Goal: Transaction & Acquisition: Purchase product/service

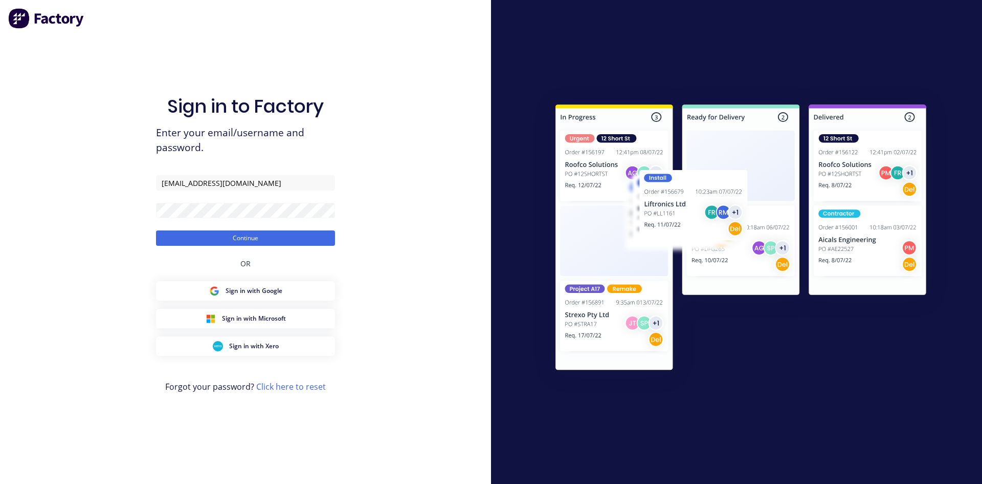
click at [296, 237] on button "Continue" at bounding box center [245, 237] width 179 height 15
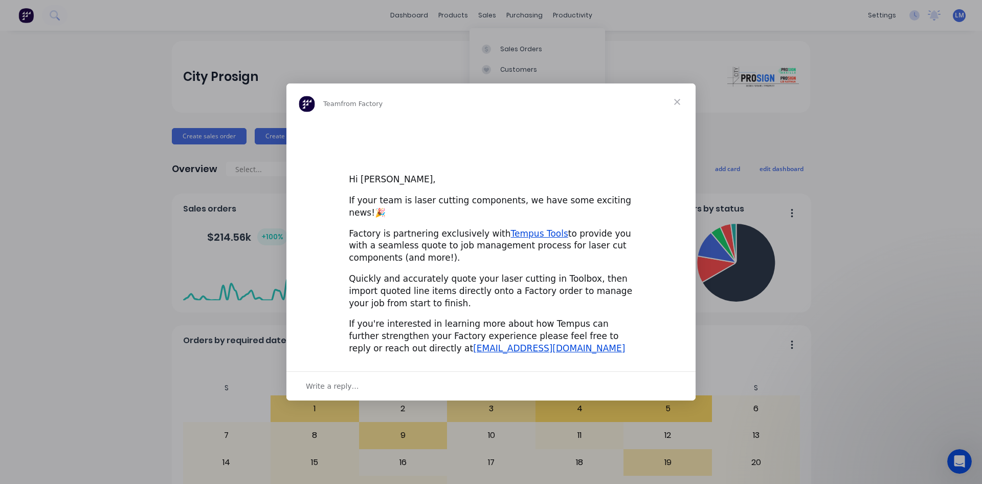
click at [501, 51] on div "Intercom messenger" at bounding box center [491, 242] width 982 height 484
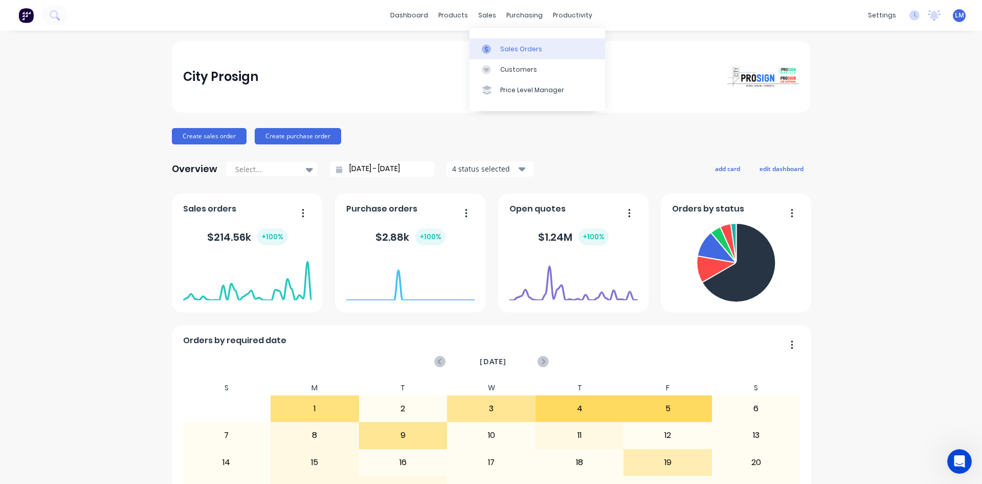
click at [508, 45] on div "Sales Orders" at bounding box center [521, 49] width 42 height 9
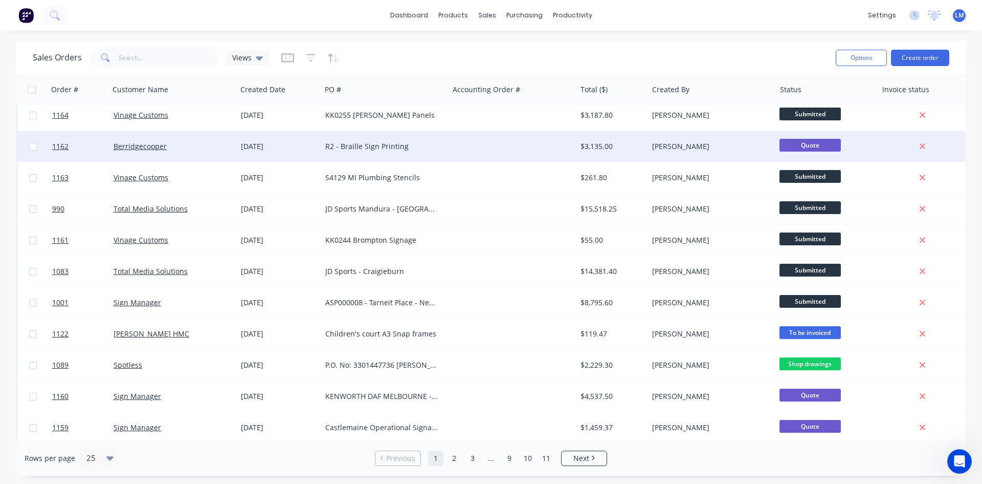
scroll to position [102, 0]
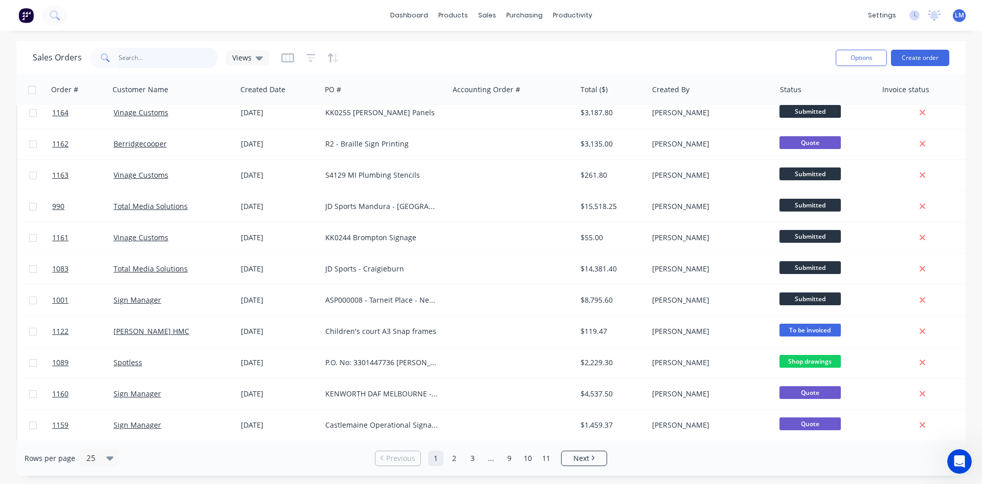
click at [178, 56] on input "text" at bounding box center [169, 58] width 100 height 20
type input "vinage"
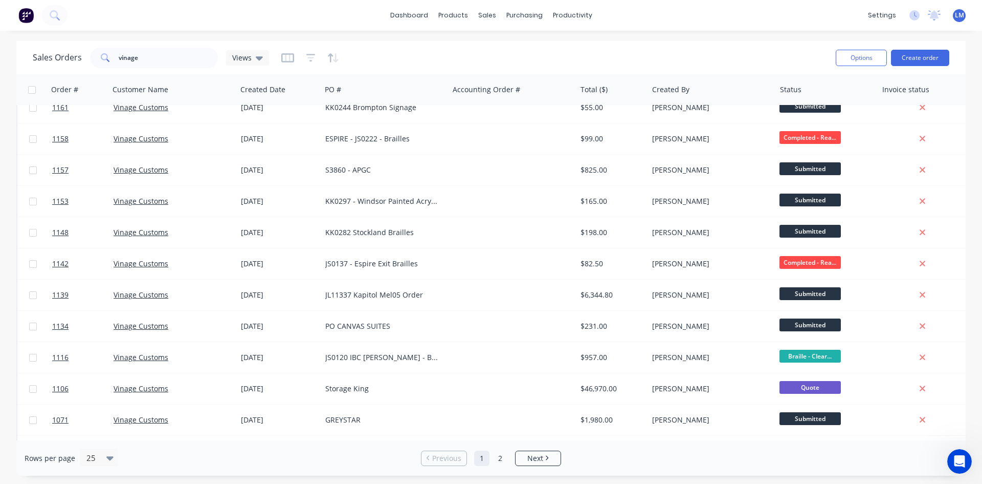
scroll to position [0, 0]
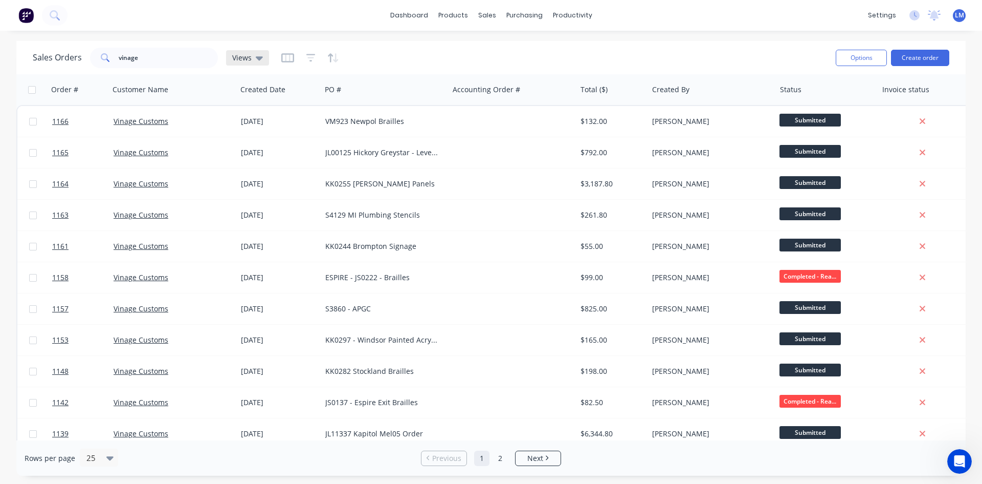
click at [258, 58] on icon at bounding box center [259, 58] width 7 height 4
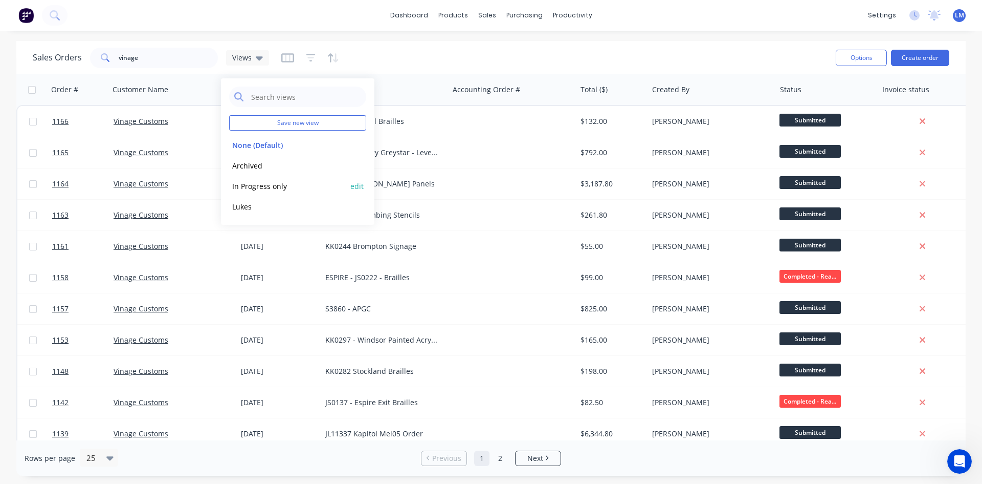
click at [267, 185] on button "In Progress only" at bounding box center [287, 186] width 117 height 12
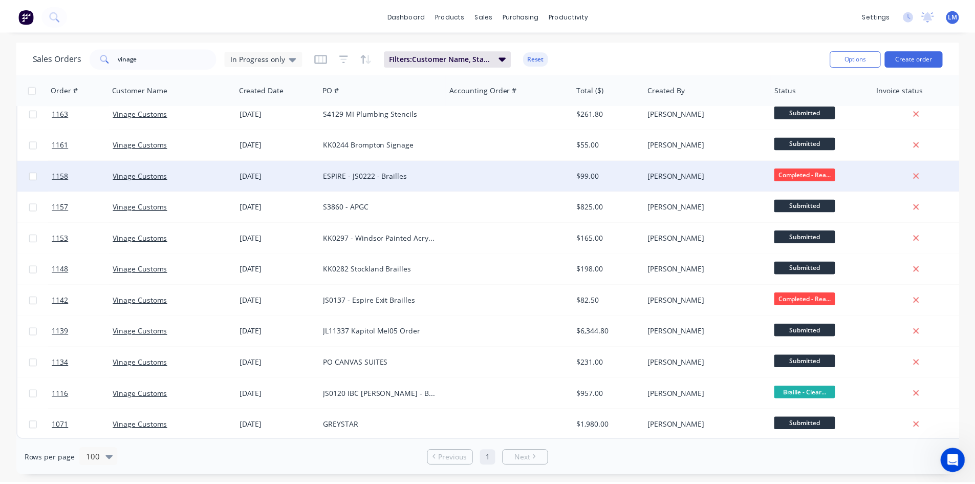
scroll to position [107, 0]
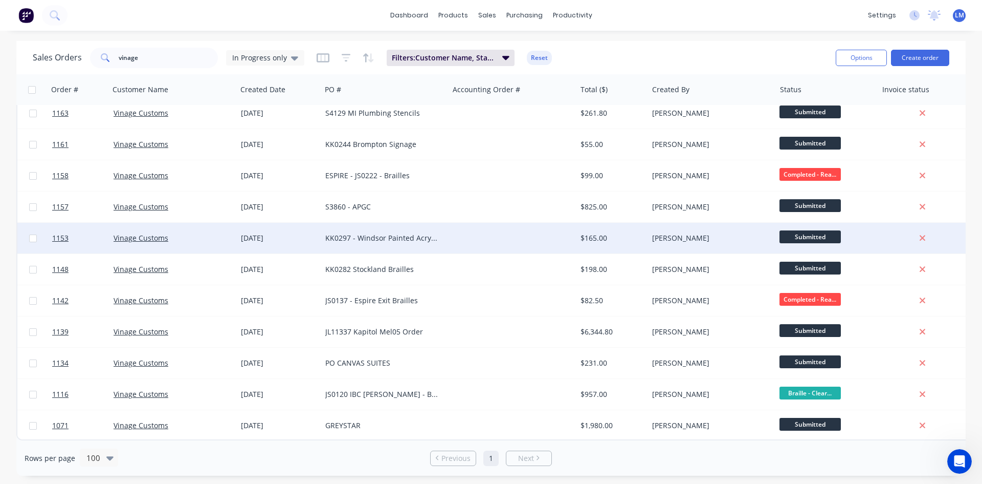
click at [431, 236] on div "KK0297 - Windsor Painted Acrylic" at bounding box center [382, 238] width 114 height 10
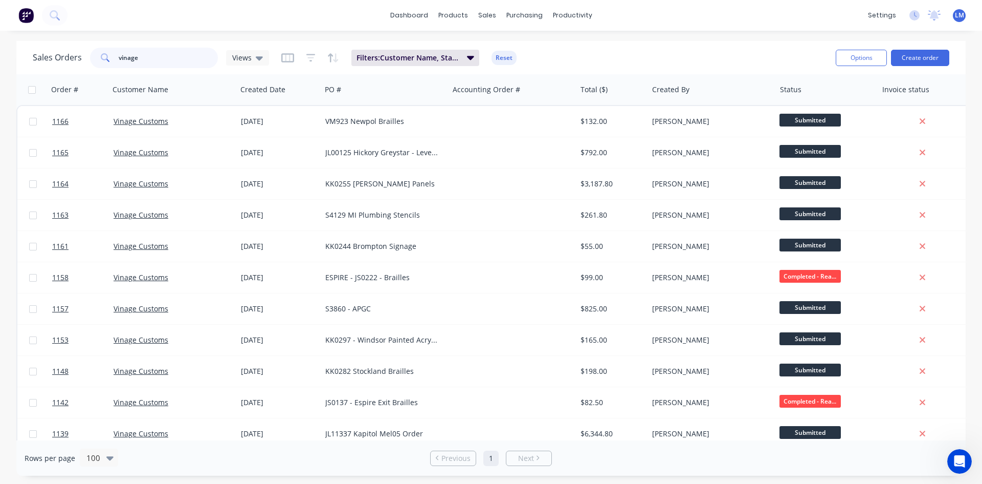
drag, startPoint x: 163, startPoint y: 54, endPoint x: 104, endPoint y: 57, distance: 58.9
click at [104, 57] on div "vinage" at bounding box center [154, 58] width 128 height 20
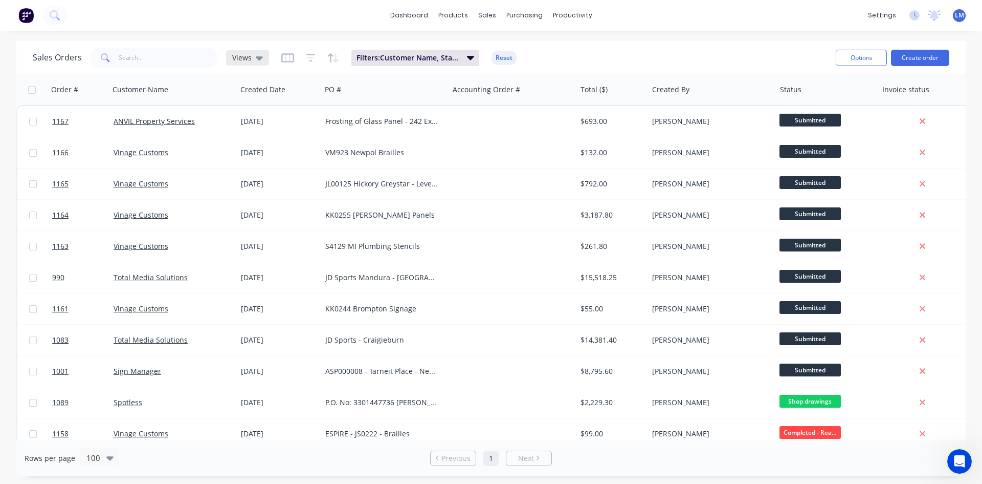
click at [256, 57] on icon at bounding box center [259, 58] width 7 height 4
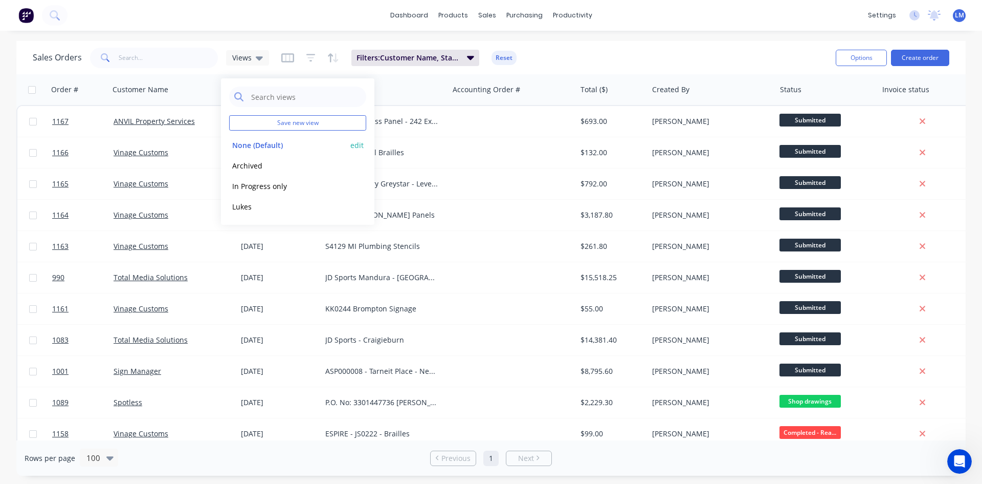
click at [260, 144] on button "None (Default)" at bounding box center [287, 145] width 117 height 12
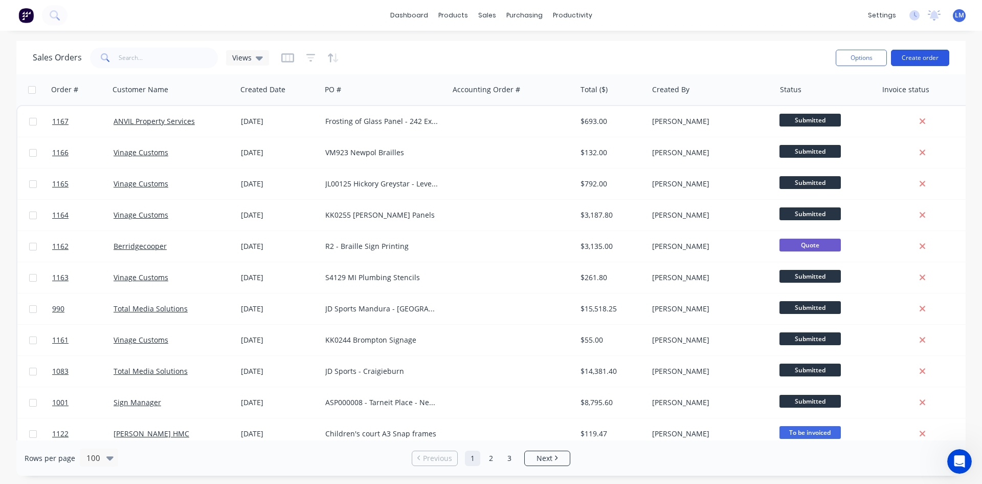
click at [919, 58] on button "Create order" at bounding box center [920, 58] width 58 height 16
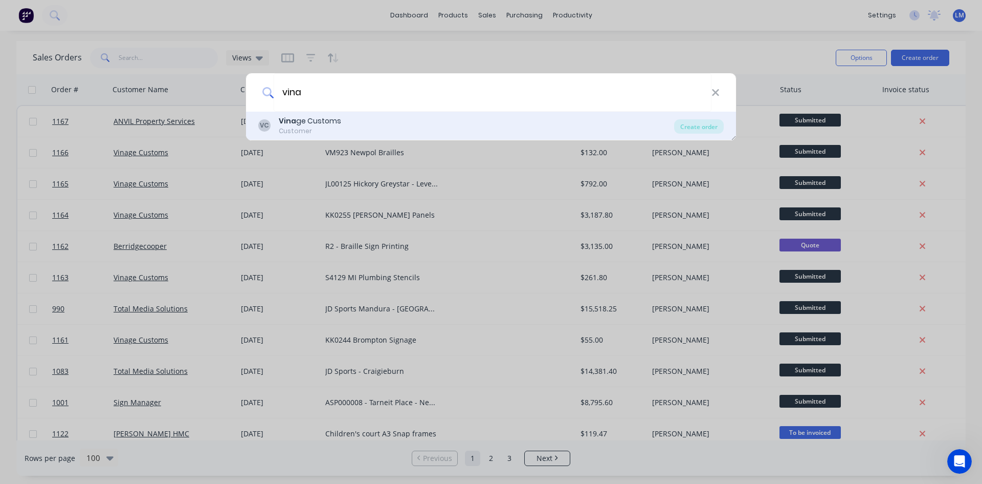
type input "vina"
click at [327, 120] on div "Vina ge Customs" at bounding box center [310, 121] width 62 height 11
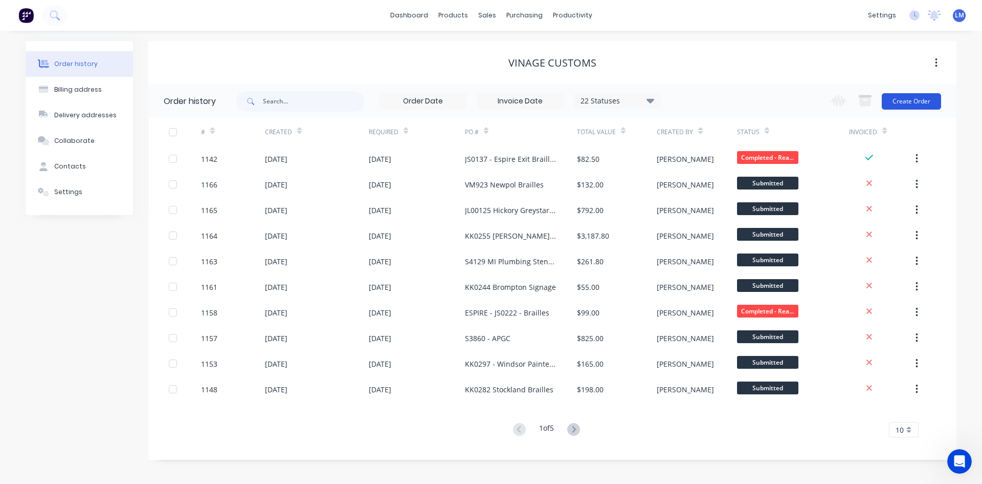
click at [906, 103] on button "Create Order" at bounding box center [911, 101] width 59 height 16
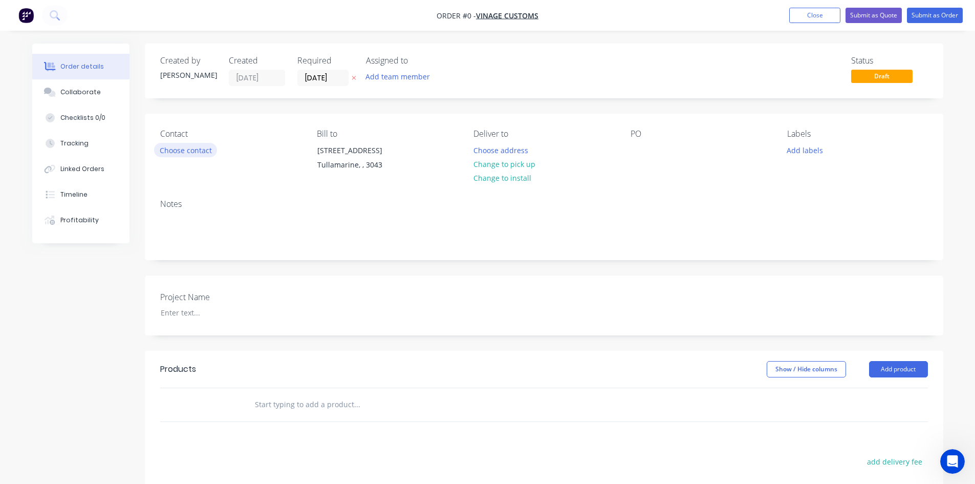
click at [198, 152] on button "Choose contact" at bounding box center [185, 150] width 63 height 14
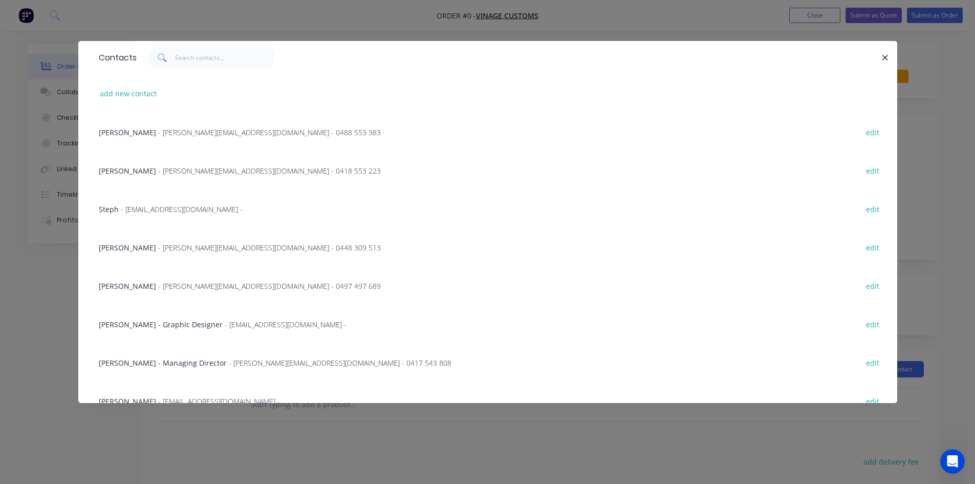
click at [195, 133] on span "- [PERSON_NAME][EMAIL_ADDRESS][DOMAIN_NAME] - 0488 553 383" at bounding box center [269, 132] width 223 height 10
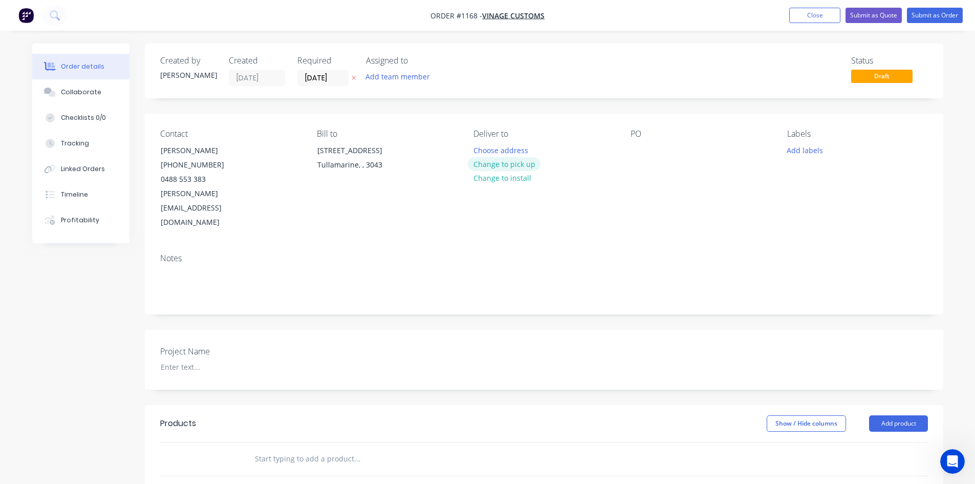
click at [484, 164] on button "Change to pick up" at bounding box center [504, 164] width 73 height 14
click at [631, 155] on div at bounding box center [638, 150] width 16 height 15
click at [355, 448] on input "text" at bounding box center [356, 458] width 205 height 20
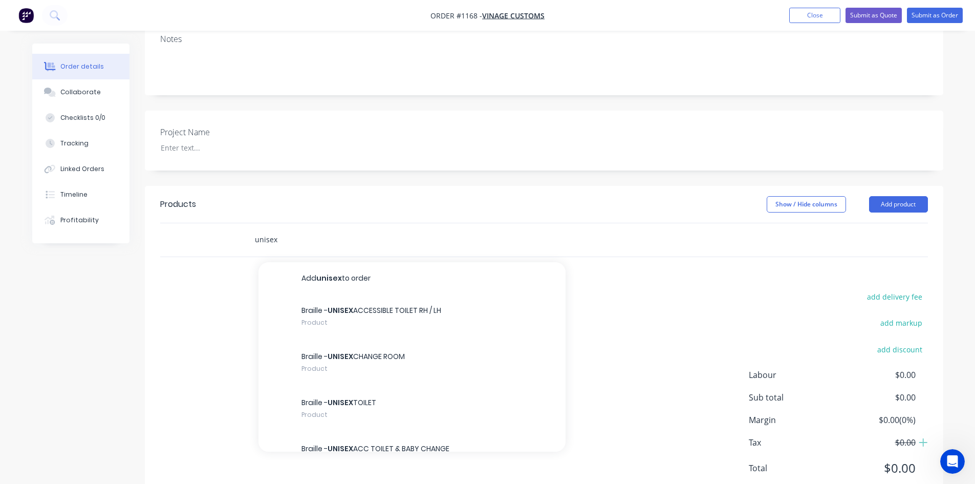
scroll to position [225, 0]
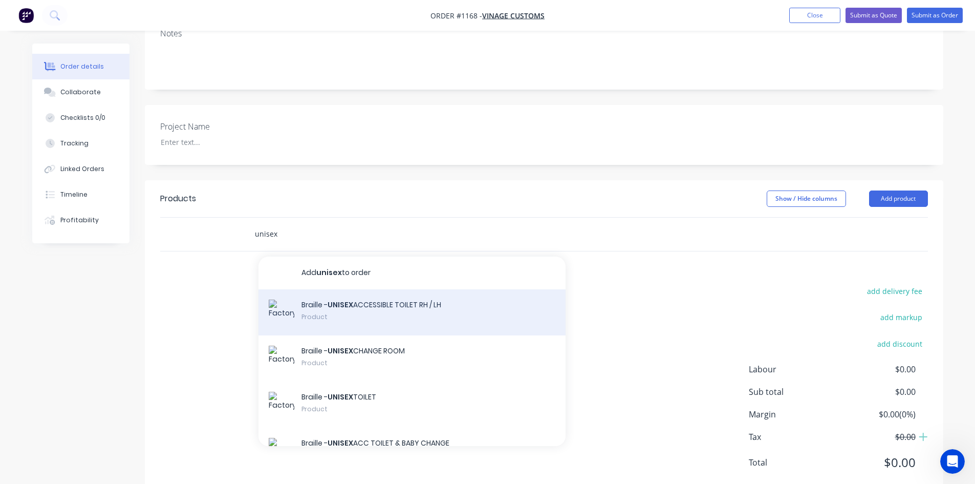
type input "unisex"
click at [442, 289] on div "Braille - UNISEX ACCESSIBLE TOILET RH / LH Product" at bounding box center [411, 312] width 307 height 46
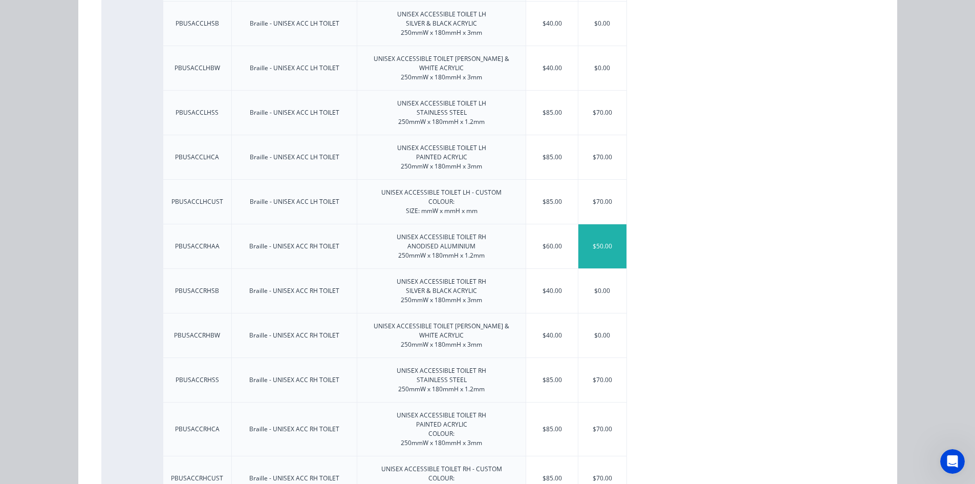
scroll to position [256, 0]
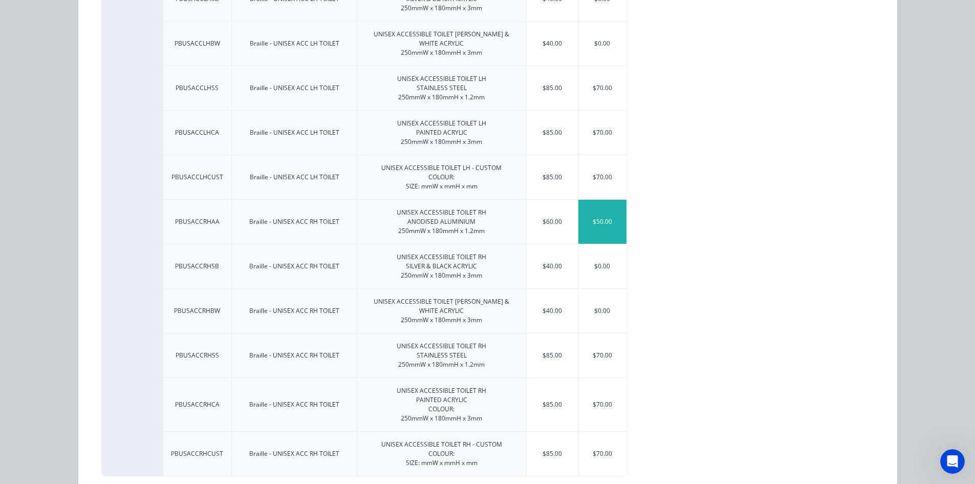
click at [593, 225] on div "$50.00" at bounding box center [602, 222] width 48 height 44
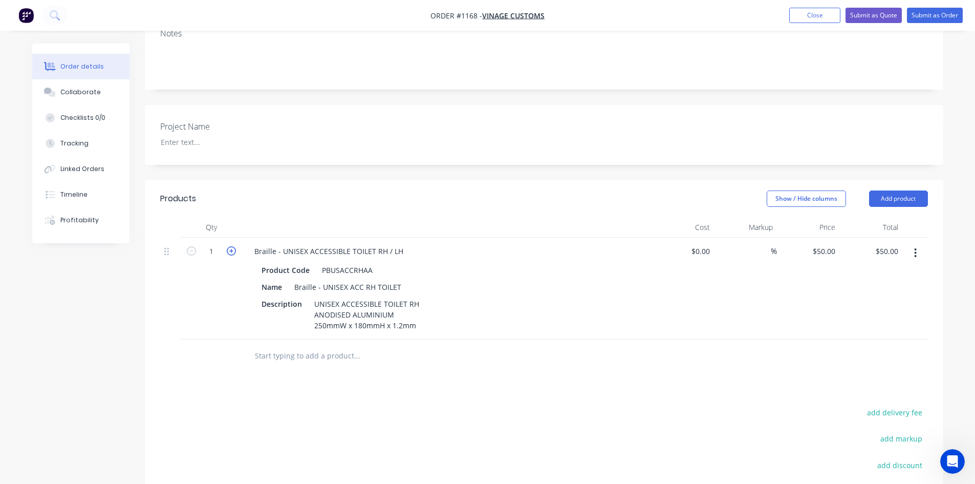
click at [232, 246] on icon "button" at bounding box center [231, 250] width 9 height 9
type input "2"
type input "$100.00"
click at [480, 357] on div "Products Show / Hide columns Add product Qty Cost Markup Price Total 2 Braille …" at bounding box center [544, 399] width 798 height 438
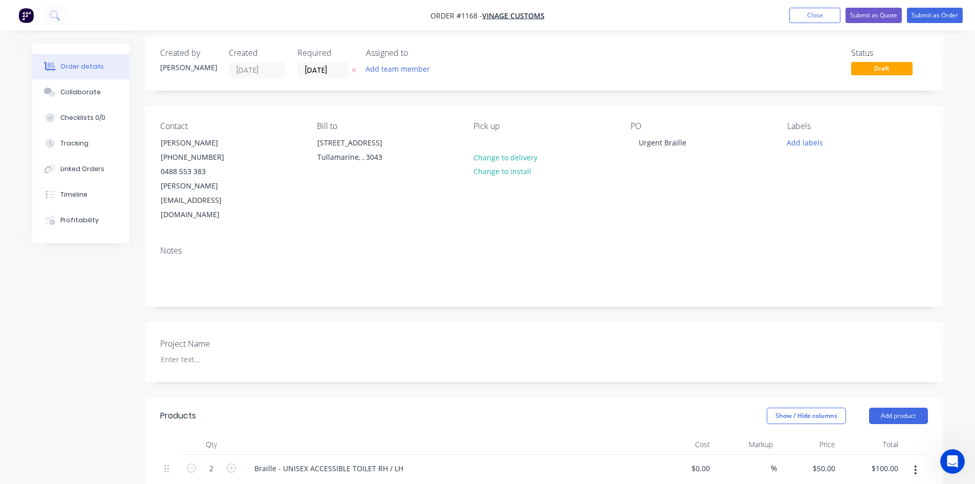
scroll to position [0, 0]
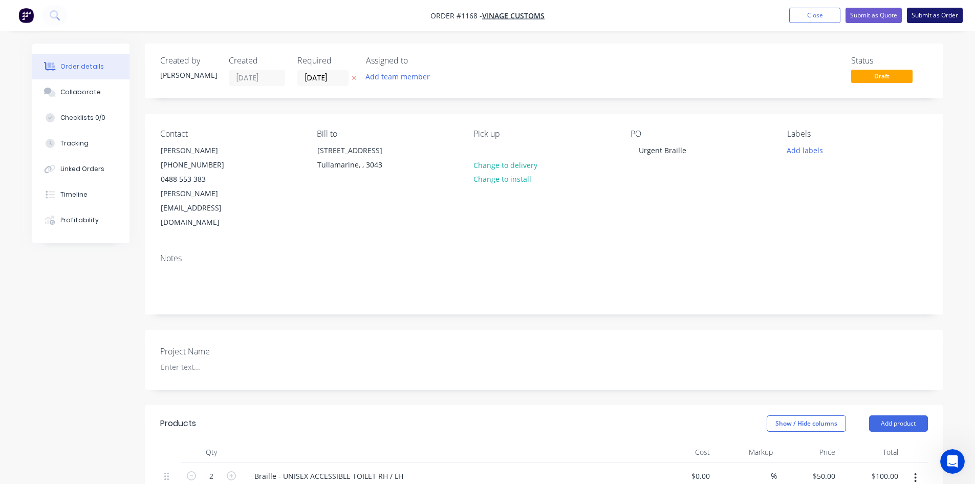
click at [920, 12] on button "Submit as Order" at bounding box center [935, 15] width 56 height 15
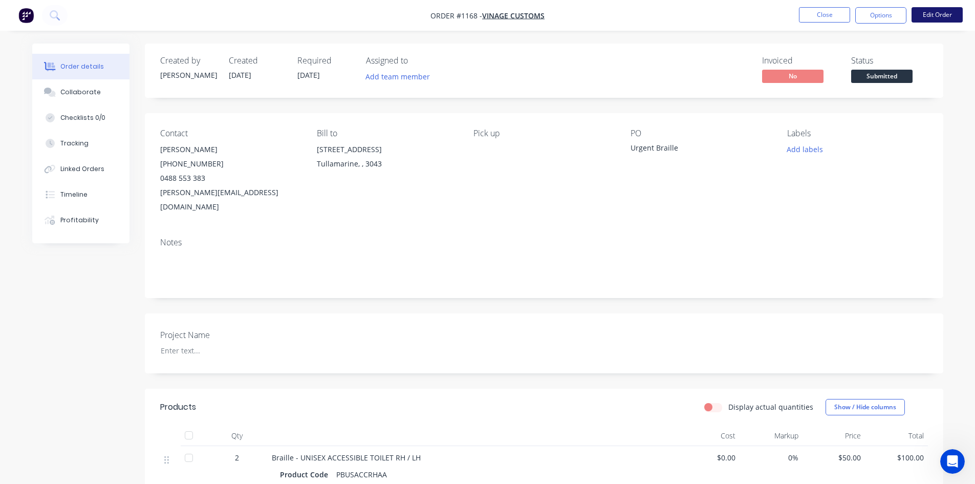
click at [925, 16] on button "Edit Order" at bounding box center [936, 14] width 51 height 15
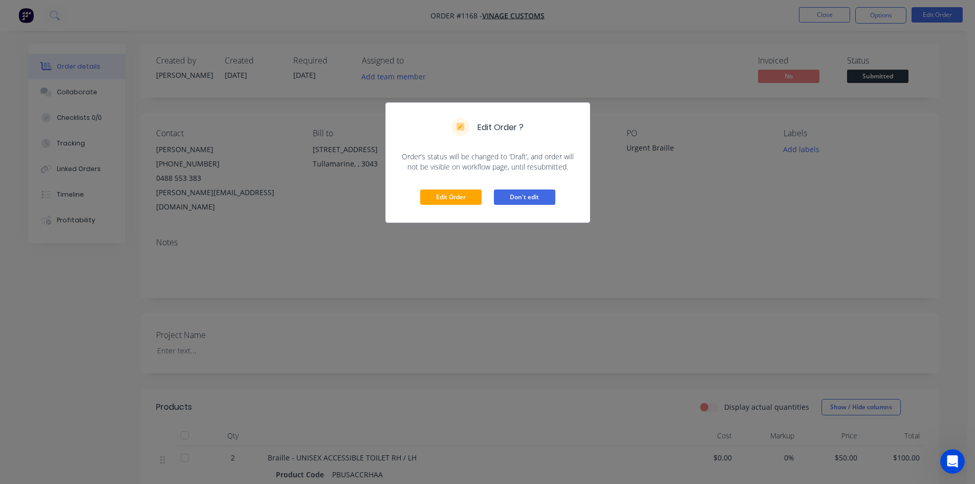
click at [531, 198] on button "Don't edit" at bounding box center [524, 196] width 61 height 15
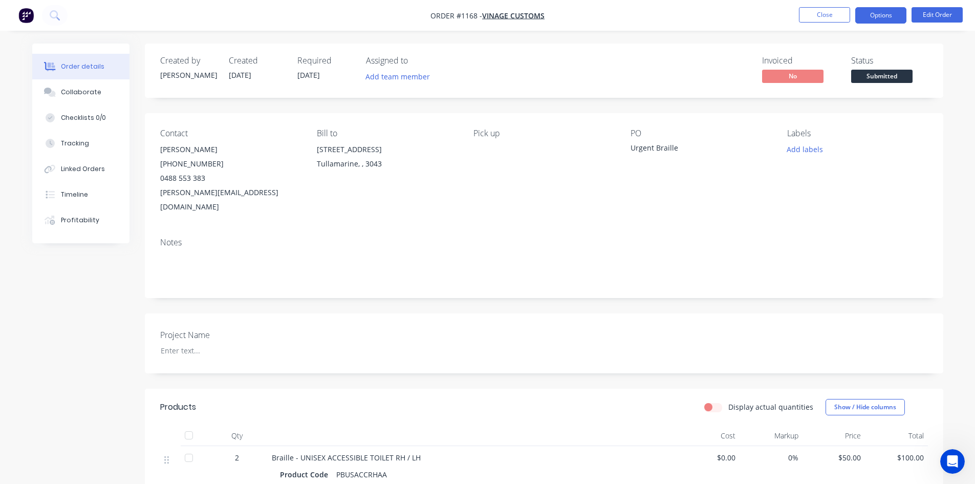
click at [881, 14] on button "Options" at bounding box center [880, 15] width 51 height 16
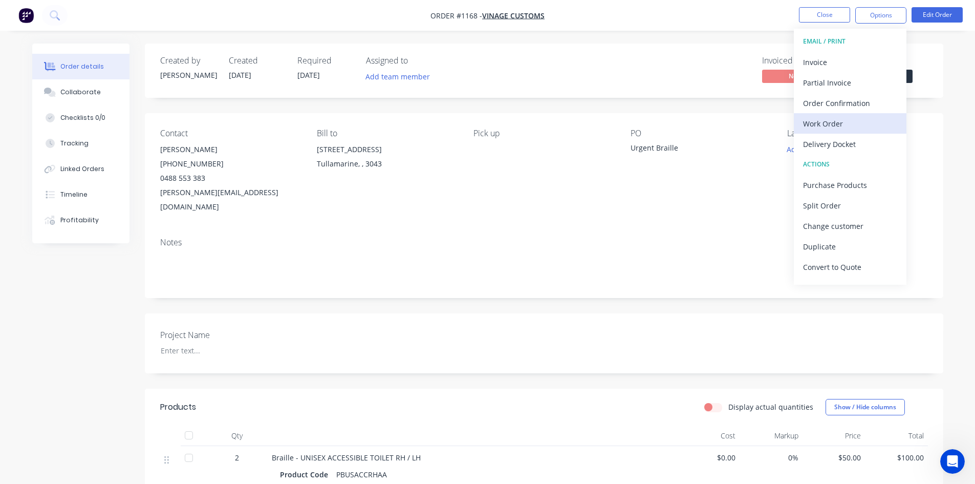
click at [844, 127] on div "Work Order" at bounding box center [850, 123] width 94 height 15
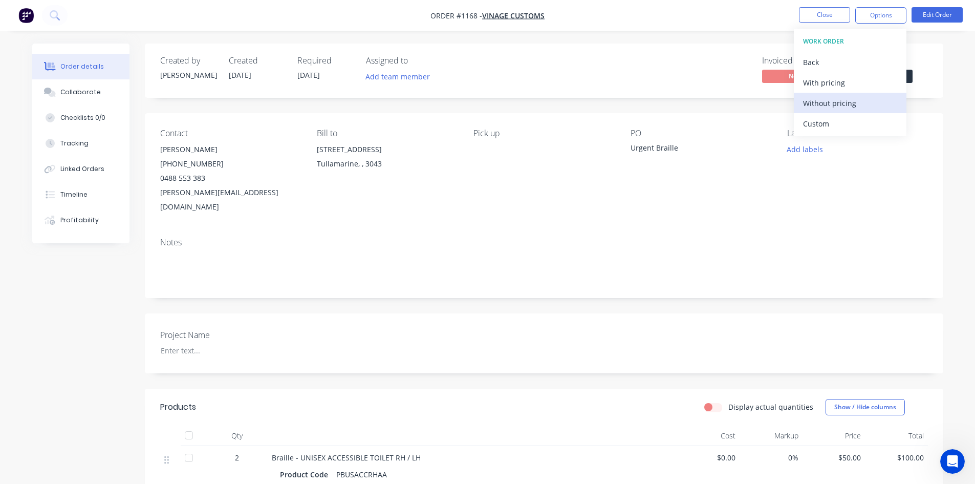
click at [841, 105] on div "Without pricing" at bounding box center [850, 103] width 94 height 15
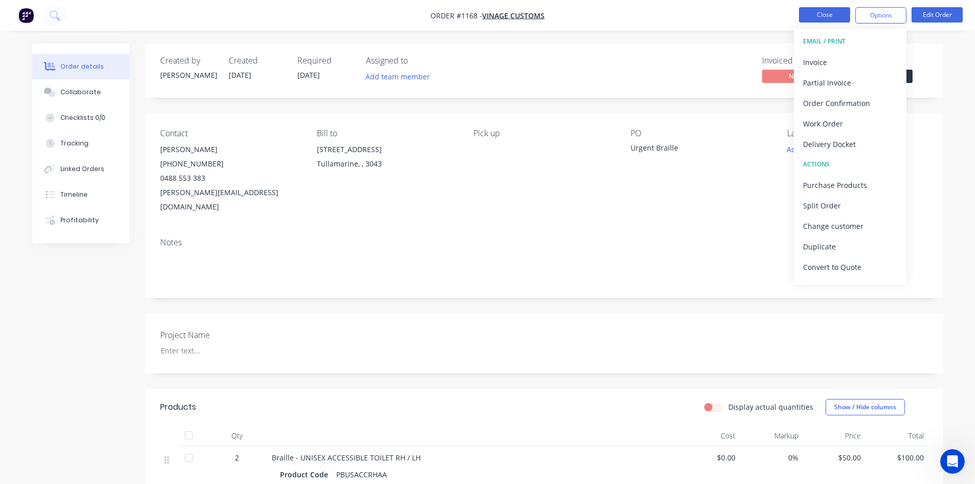
click at [812, 17] on button "Close" at bounding box center [824, 14] width 51 height 15
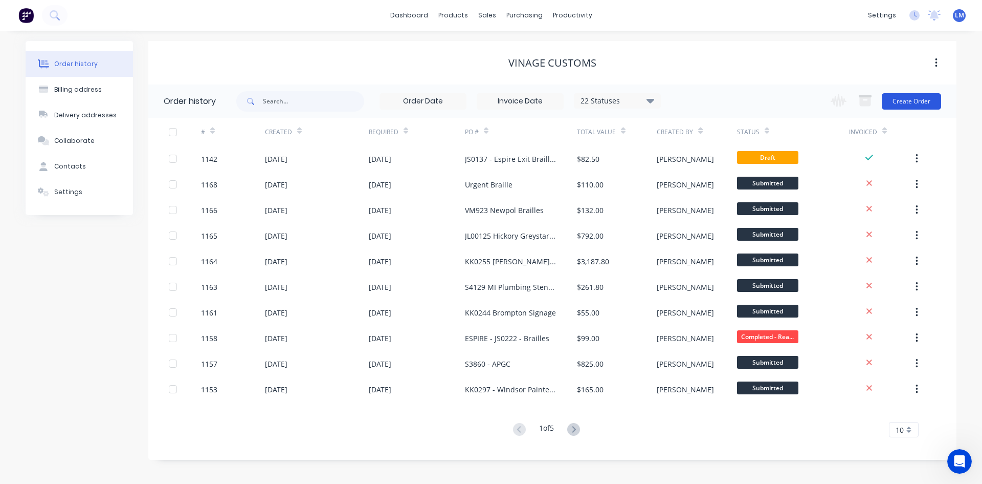
click at [896, 98] on button "Create Order" at bounding box center [911, 101] width 59 height 16
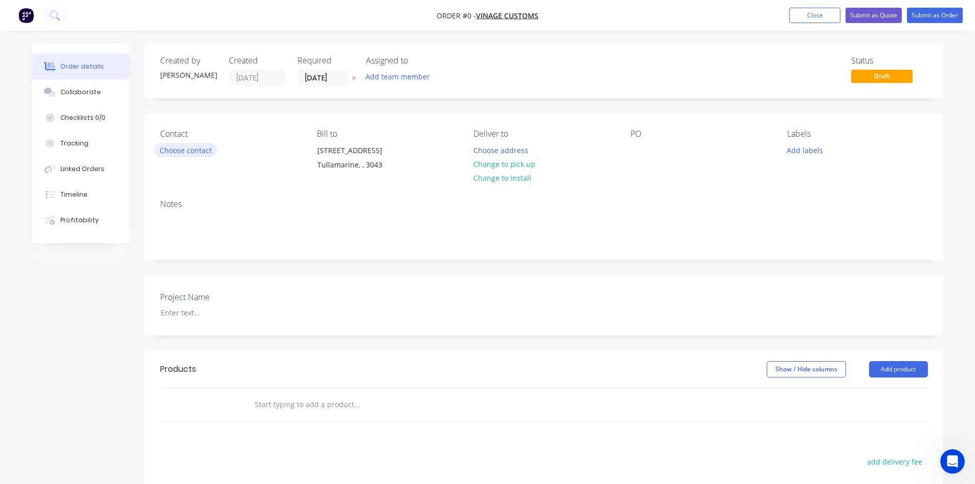
click at [206, 153] on button "Choose contact" at bounding box center [185, 150] width 63 height 14
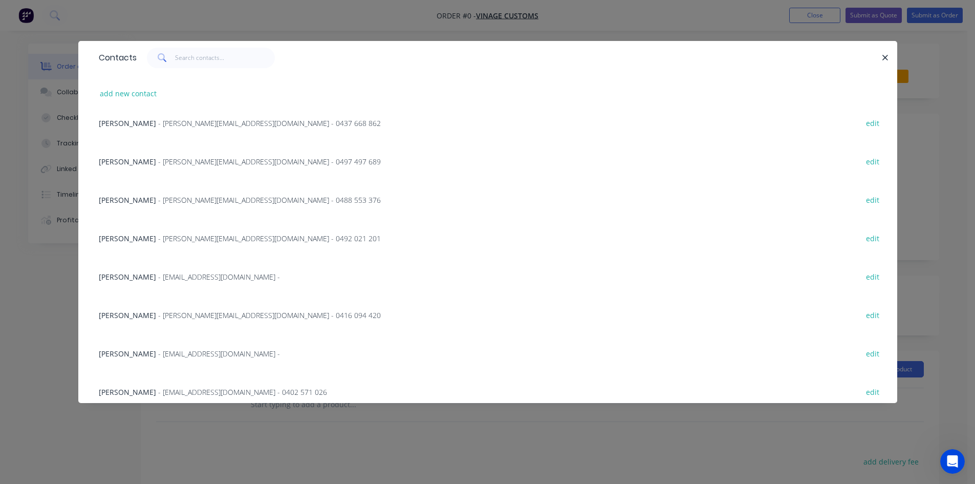
scroll to position [358, 0]
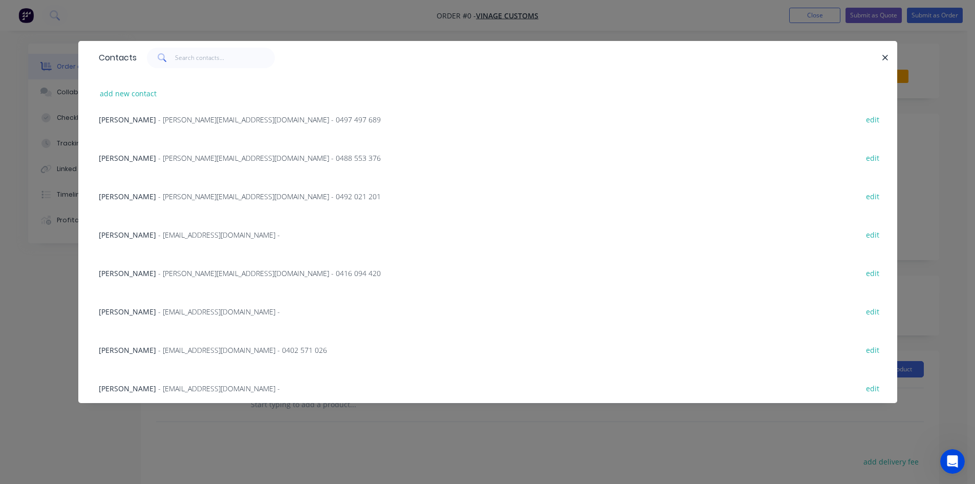
click at [158, 234] on span "- [EMAIL_ADDRESS][DOMAIN_NAME] -" at bounding box center [219, 235] width 122 height 10
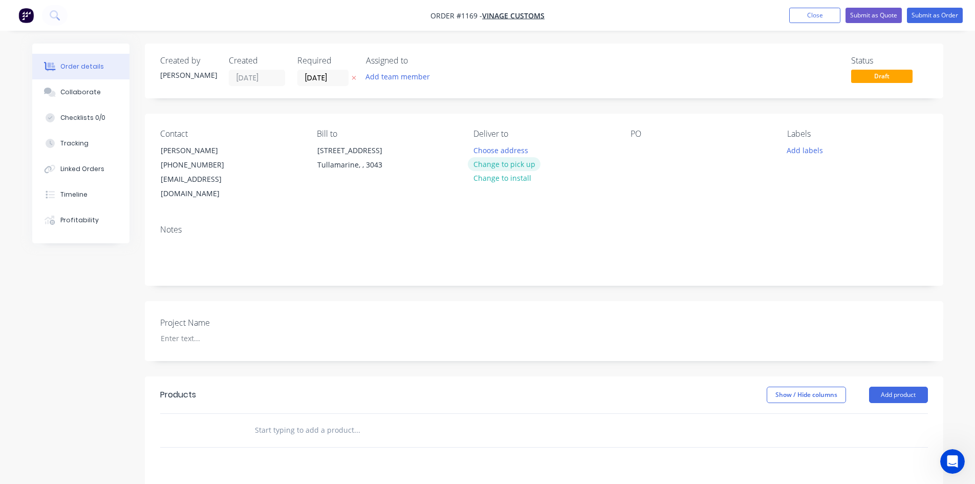
click at [530, 163] on button "Change to pick up" at bounding box center [504, 164] width 73 height 14
click at [632, 153] on div at bounding box center [638, 150] width 16 height 15
paste div
click at [186, 331] on div at bounding box center [216, 338] width 128 height 15
paste div
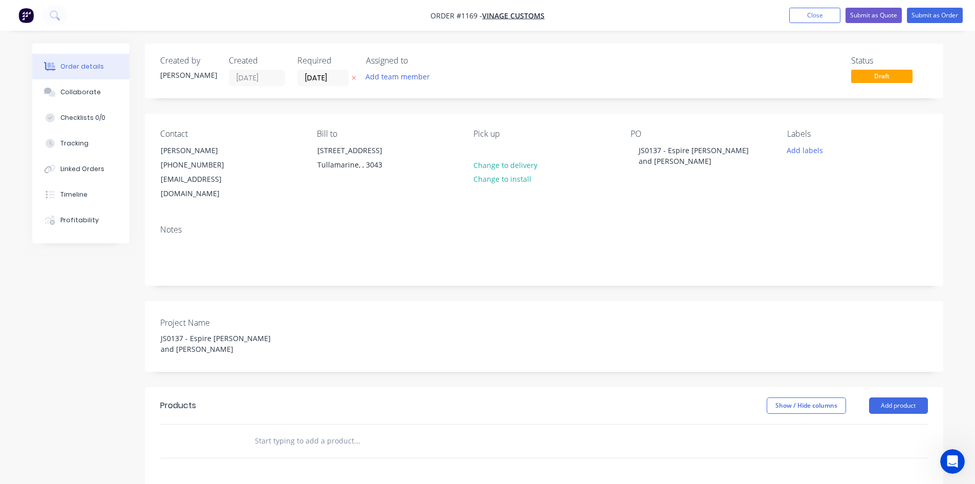
click at [286, 430] on input "text" at bounding box center [356, 440] width 205 height 20
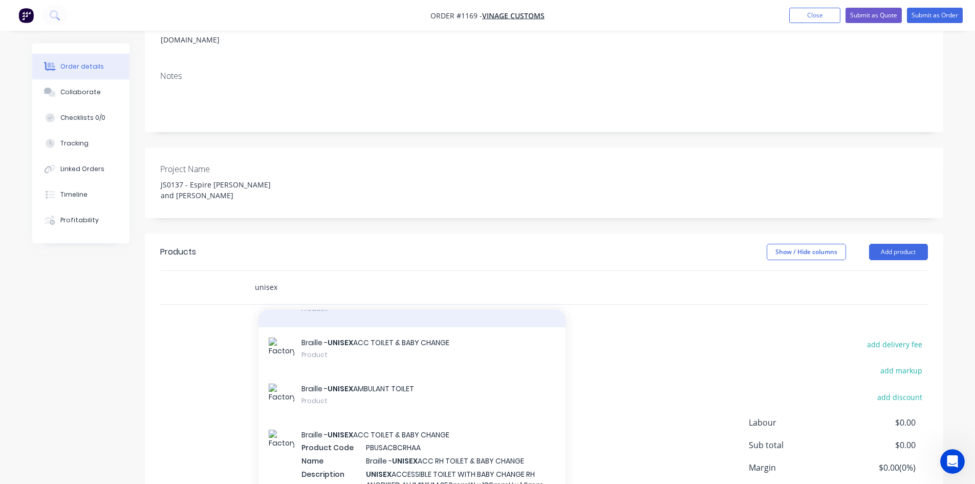
scroll to position [51, 0]
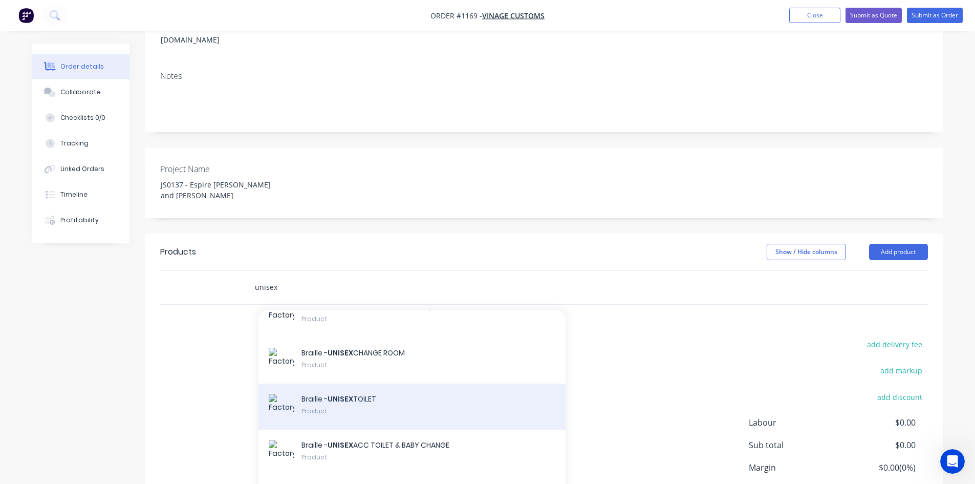
type input "unisex"
click at [506, 387] on div "Braille - UNISEX TOILET Product" at bounding box center [411, 406] width 307 height 46
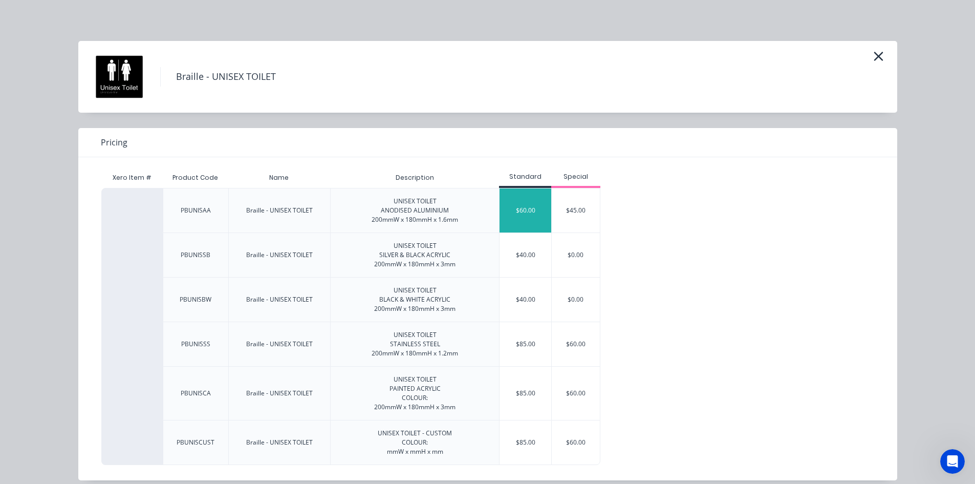
click at [513, 212] on div "$60.00" at bounding box center [525, 210] width 52 height 44
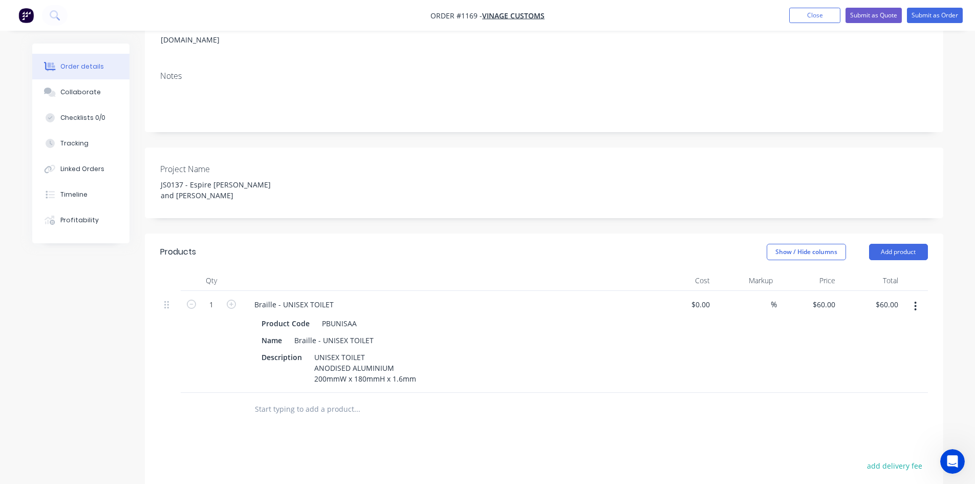
click at [344, 297] on div "Braille - UNISEX TOILET" at bounding box center [446, 304] width 401 height 15
click at [337, 297] on div "Braille - UNISEX TOILET" at bounding box center [294, 304] width 96 height 15
drag, startPoint x: 330, startPoint y: 279, endPoint x: 387, endPoint y: 279, distance: 57.3
click at [387, 297] on div "Braille - UNISEX TOILET RH & SHOWER" at bounding box center [319, 304] width 147 height 15
copy div "RH & SHOWER"
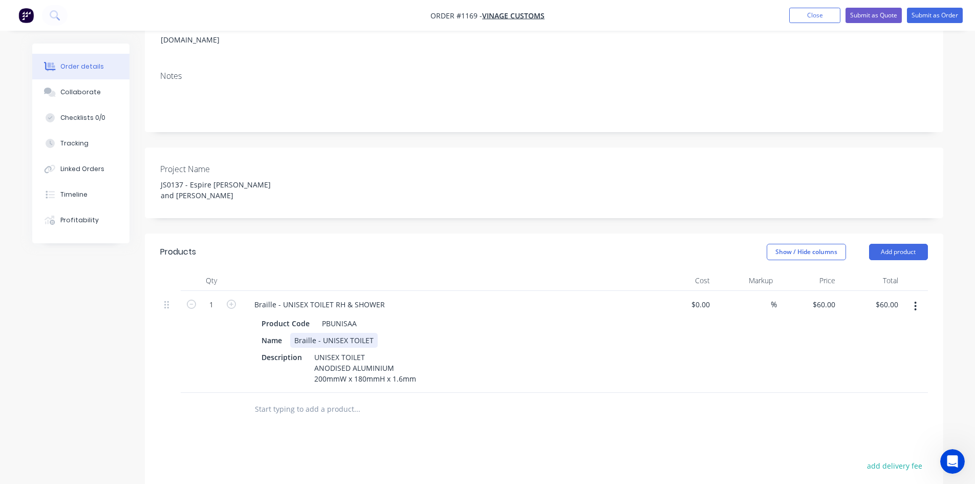
click at [373, 333] on div "Braille - UNISEX TOILET" at bounding box center [333, 340] width 87 height 15
click at [371, 333] on div "Braille - UNISEX TOILET" at bounding box center [333, 340] width 87 height 15
paste div
click at [366, 349] on div "UNISEX TOILET ANODISED ALUMINIUM 200mmW x 180mmH x 1.6mm" at bounding box center [365, 367] width 110 height 36
paste div
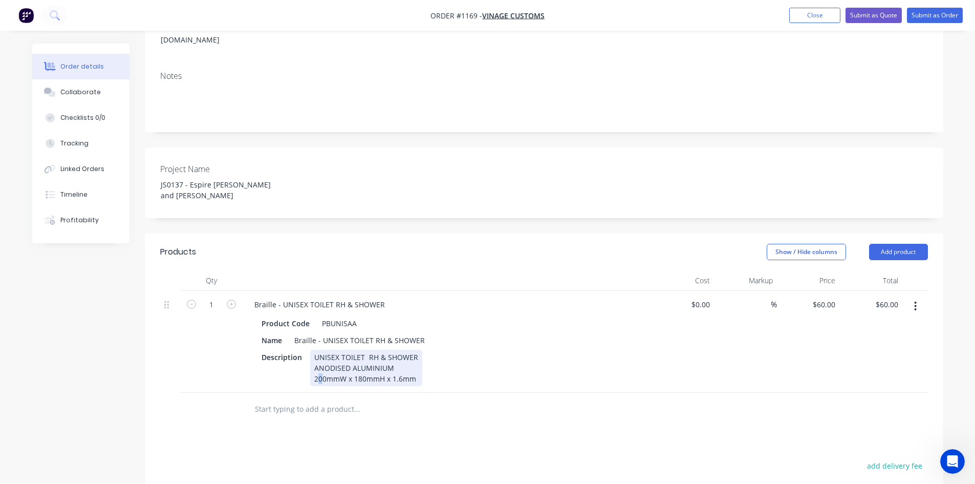
click at [322, 354] on div "UNISEX TOILET RH & SHOWER ANODISED ALUMINIUM 200mmW x 180mmH x 1.6mm" at bounding box center [366, 367] width 112 height 36
click at [530, 400] on div at bounding box center [426, 408] width 368 height 33
drag, startPoint x: 415, startPoint y: 350, endPoint x: 426, endPoint y: 350, distance: 10.2
click at [426, 350] on div "Description UNISEX TOILET ANODISED ALUMINIUM 200mmW x 180mmH x 1.6mm5" at bounding box center [444, 367] width 375 height 36
click at [469, 399] on div at bounding box center [399, 409] width 307 height 20
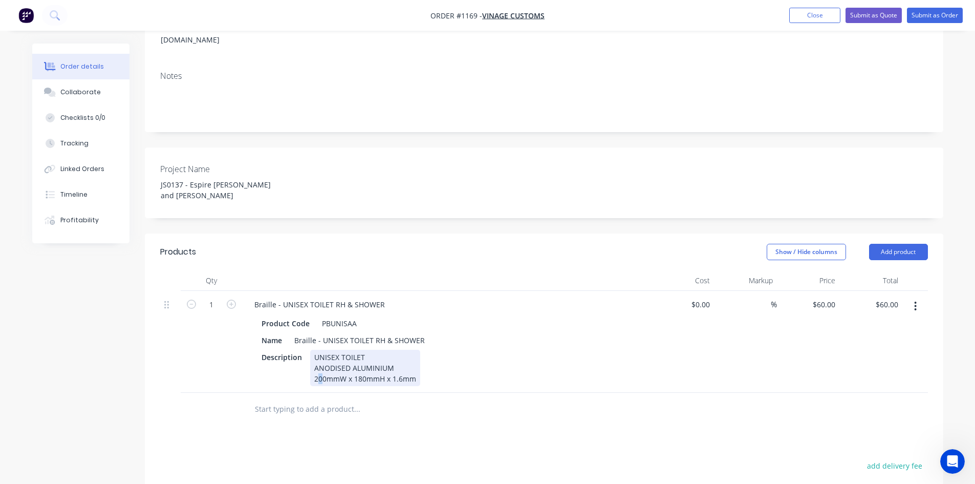
click at [320, 353] on div "UNISEX TOILET ANODISED ALUMINIUM 200mmW x 180mmH x 1.6mm" at bounding box center [365, 367] width 110 height 36
click at [447, 403] on div "Products Show / Hide columns Add product Qty Cost Markup Price Total 1 Braille …" at bounding box center [544, 452] width 798 height 438
click at [322, 399] on input "text" at bounding box center [356, 409] width 205 height 20
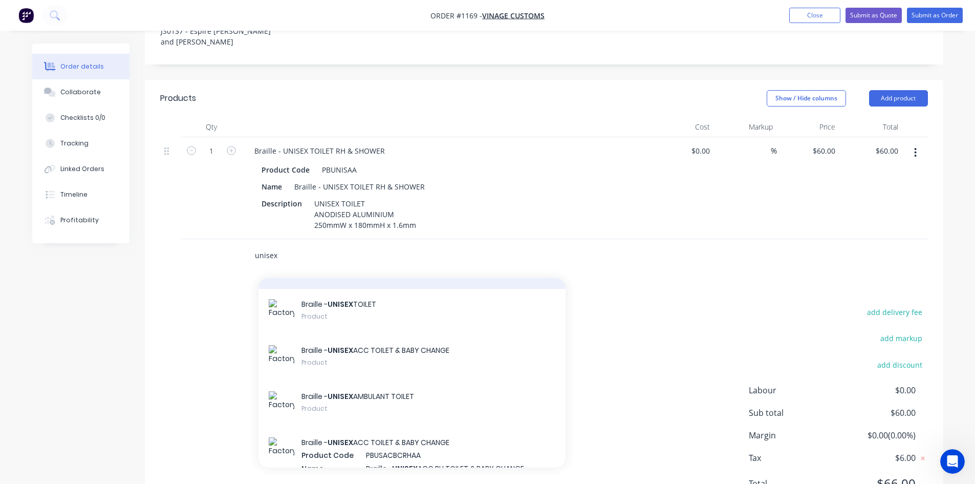
scroll to position [154, 0]
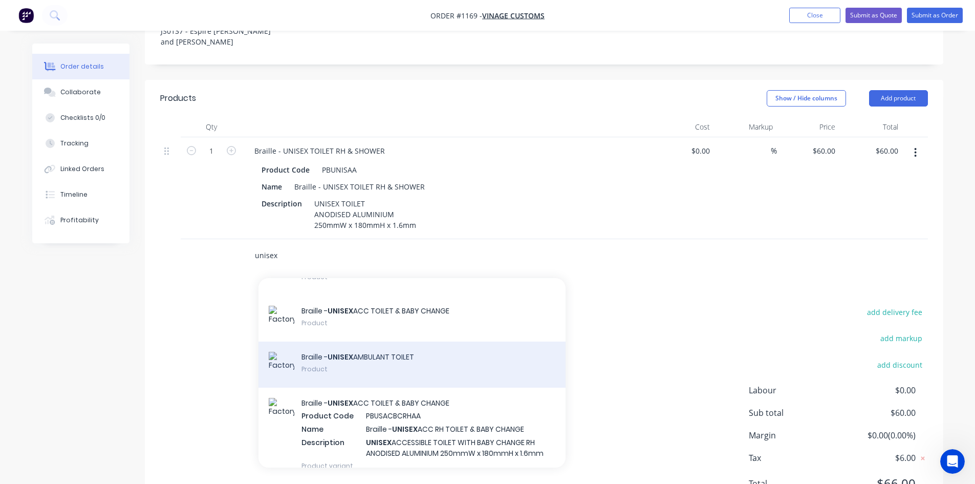
type input "unisex"
click at [432, 341] on div "Braille - UNISEX AMBULANT TOILET Product" at bounding box center [411, 364] width 307 height 46
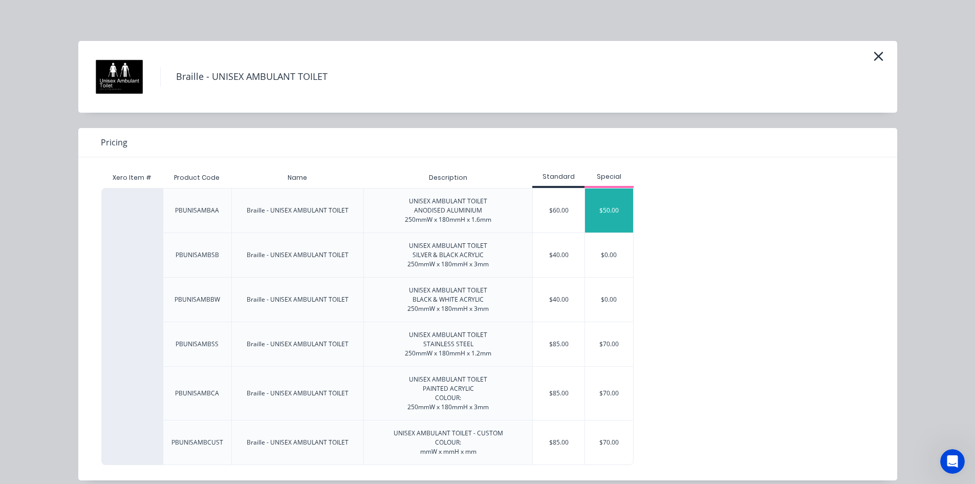
click at [602, 211] on div "$50.00" at bounding box center [609, 210] width 48 height 44
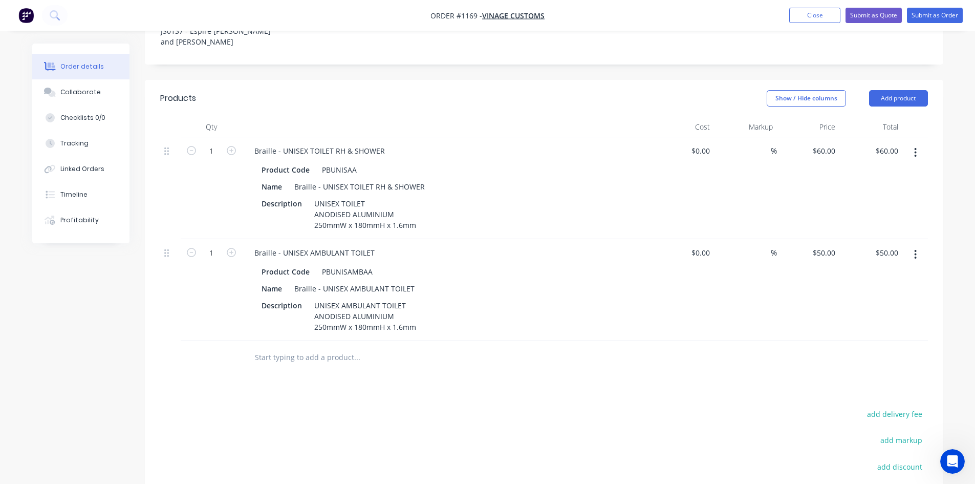
click at [295, 347] on input "text" at bounding box center [356, 357] width 205 height 20
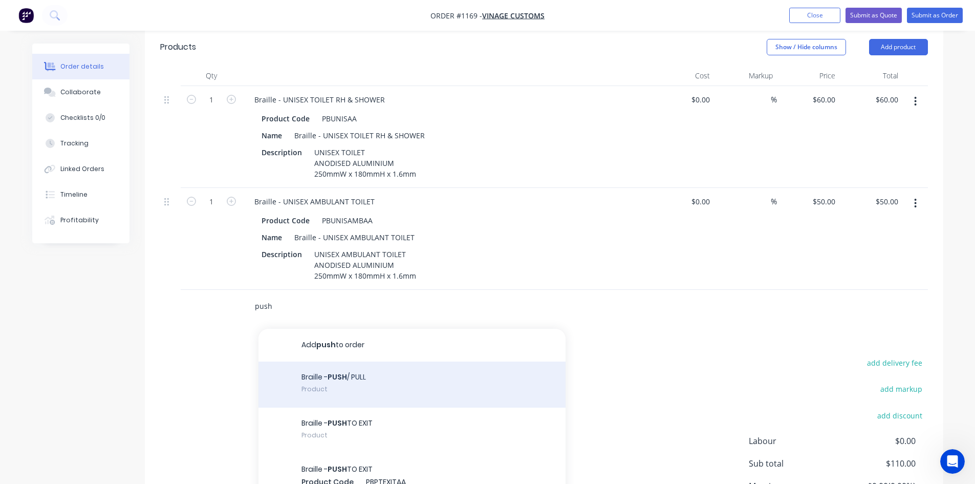
type input "push"
click at [462, 365] on div "Braille - PUSH / PULL Product" at bounding box center [411, 384] width 307 height 46
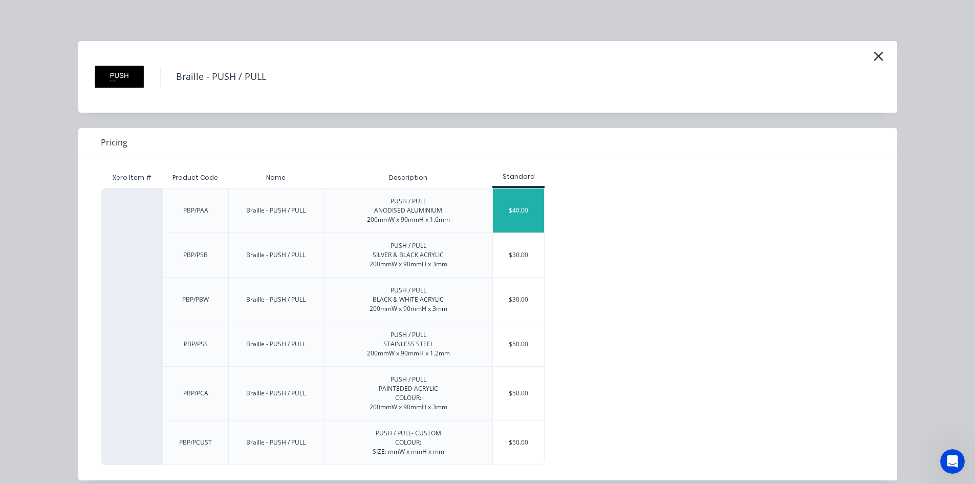
click at [516, 215] on div "$40.00" at bounding box center [518, 210] width 51 height 44
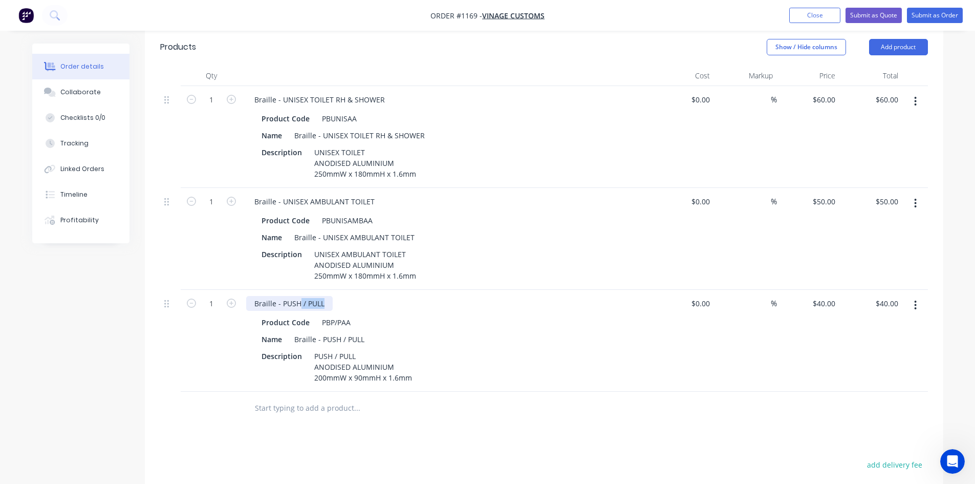
drag, startPoint x: 300, startPoint y: 281, endPoint x: 332, endPoint y: 279, distance: 31.8
click at [332, 296] on div "Braille - PUSH / PULL" at bounding box center [446, 303] width 401 height 15
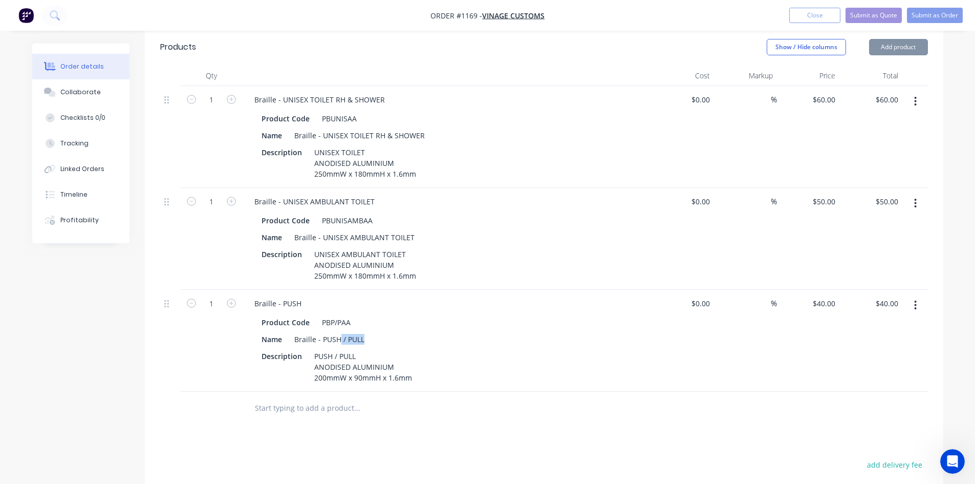
drag, startPoint x: 338, startPoint y: 315, endPoint x: 375, endPoint y: 314, distance: 36.8
click at [375, 332] on div "Name Braille - PUSH / PULL" at bounding box center [444, 339] width 375 height 15
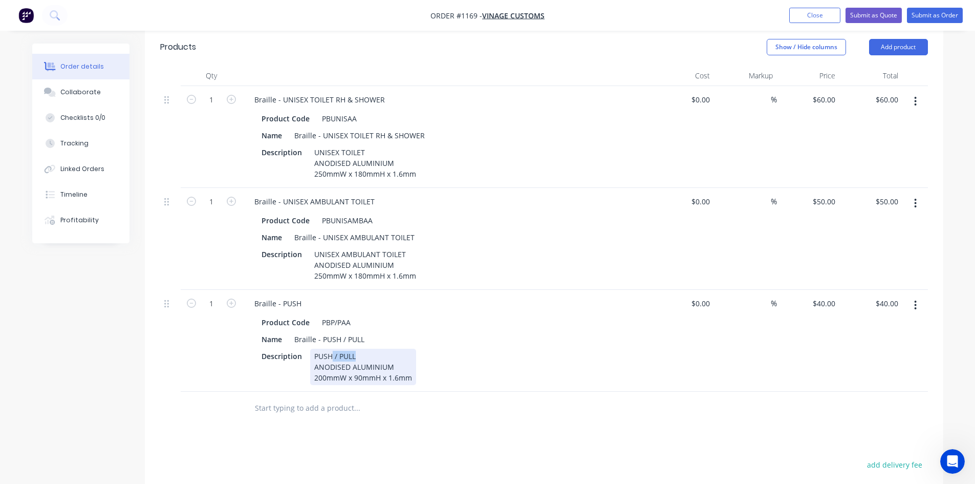
drag, startPoint x: 332, startPoint y: 330, endPoint x: 381, endPoint y: 326, distance: 49.3
click at [380, 348] on div "PUSH / PULL ANODISED ALUMINIUM 200mmW x 90mmH x 1.6mm" at bounding box center [363, 366] width 106 height 36
click at [519, 361] on div "Braille - PUSH Product Code PBP/PAA Name Braille - PUSH / PULL Description PUSH…" at bounding box center [446, 341] width 409 height 102
drag, startPoint x: 340, startPoint y: 315, endPoint x: 391, endPoint y: 314, distance: 50.7
click at [391, 332] on div "Name Braille - PUSH / PULL" at bounding box center [444, 339] width 375 height 15
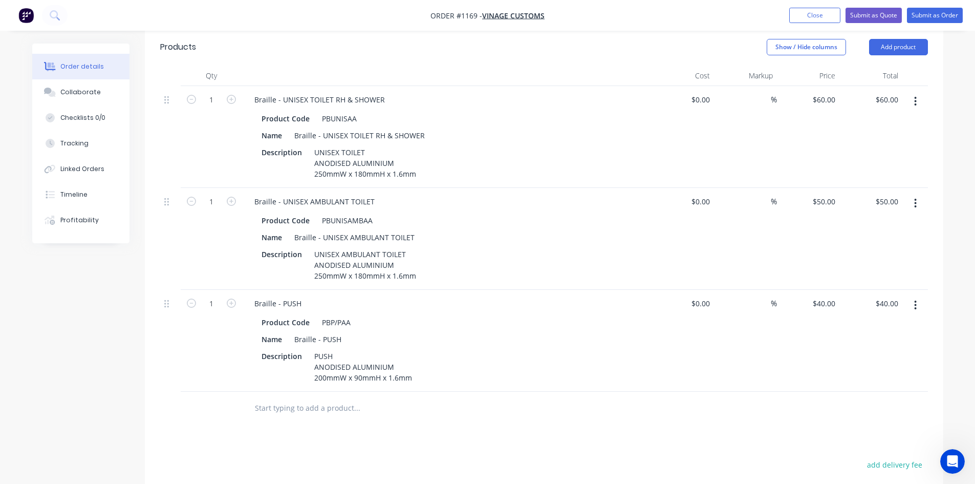
click at [475, 421] on div "Products Show / Hide columns Add product Qty Cost Markup Price Total 1 Braille …" at bounding box center [544, 350] width 798 height 642
click at [357, 398] on input "text" at bounding box center [356, 408] width 205 height 20
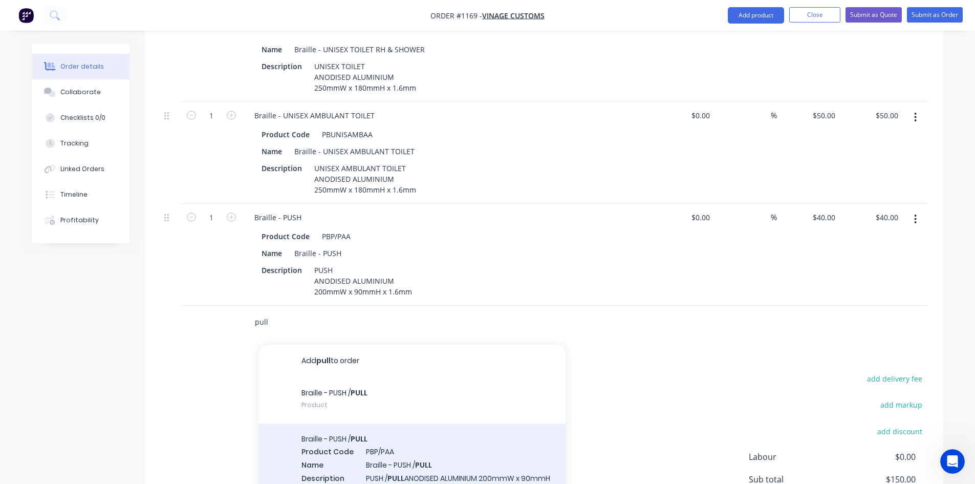
scroll to position [461, 0]
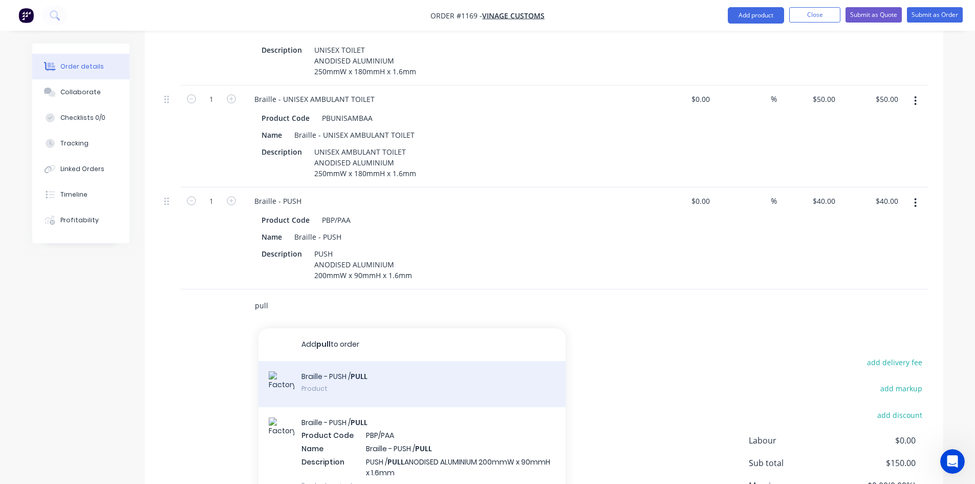
type input "pull"
click at [396, 363] on div "Braille - PUSH / PULL Product" at bounding box center [411, 384] width 307 height 46
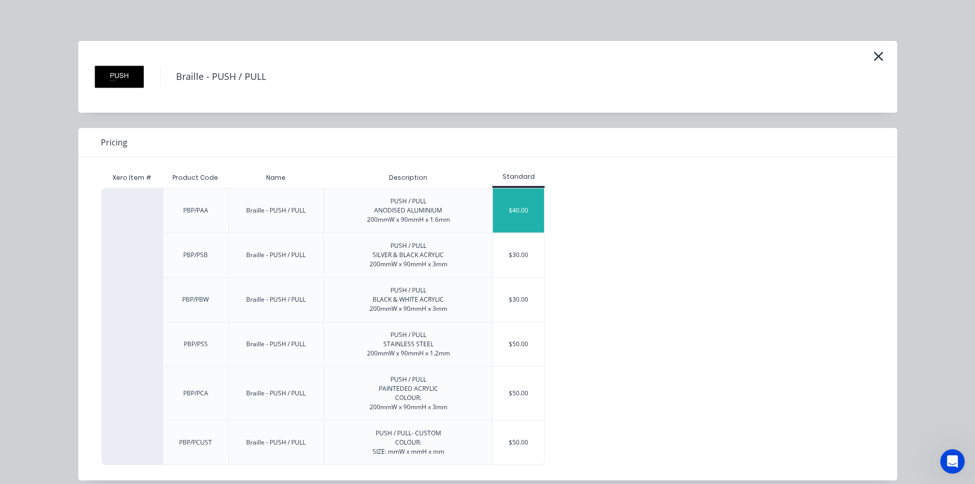
click at [522, 208] on div "$40.00" at bounding box center [518, 210] width 51 height 44
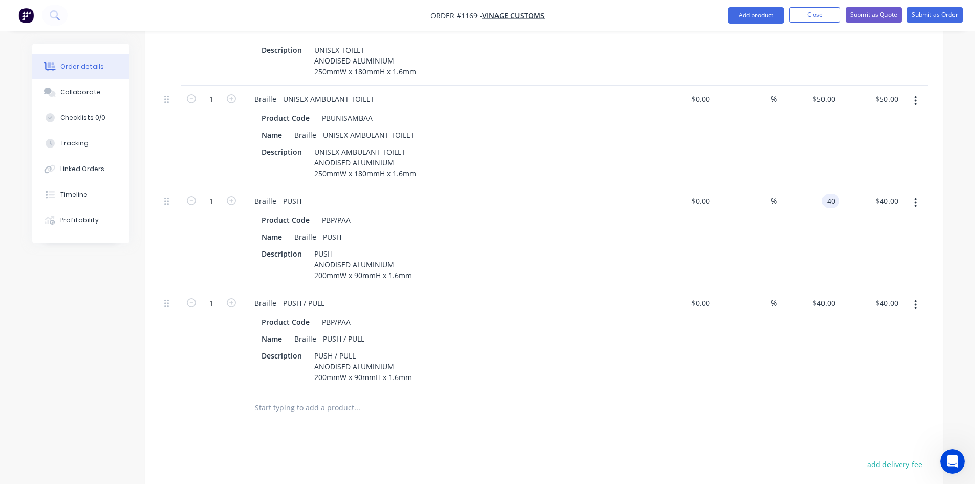
click at [818, 187] on div "40 40" at bounding box center [808, 238] width 63 height 102
click at [829, 193] on input "40" at bounding box center [832, 200] width 13 height 15
type input "$30.00"
click at [831, 391] on div at bounding box center [544, 407] width 768 height 33
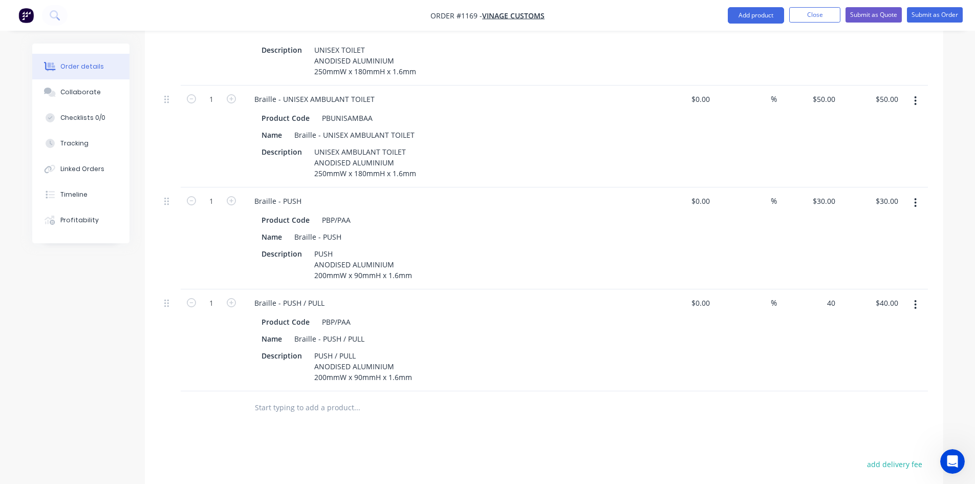
click at [819, 289] on div "40 $40.00" at bounding box center [808, 340] width 63 height 102
type input "$30.00"
click at [731, 408] on div "Products Show / Hide columns Add product Qty Cost Markup Price Total 1 Braille …" at bounding box center [544, 297] width 798 height 743
click at [566, 412] on div "Products Show / Hide columns Add product Qty Cost Markup Price Total 1 Braille …" at bounding box center [544, 297] width 798 height 743
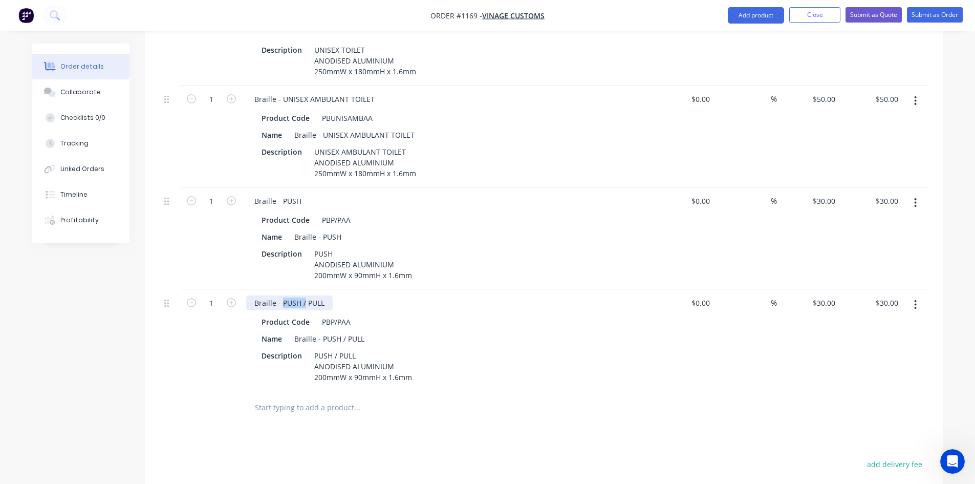
drag, startPoint x: 303, startPoint y: 275, endPoint x: 281, endPoint y: 275, distance: 22.5
click at [281, 295] on div "Braille - PUSH / PULL" at bounding box center [289, 302] width 86 height 15
drag, startPoint x: 342, startPoint y: 313, endPoint x: 323, endPoint y: 312, distance: 19.5
click at [323, 331] on div "Braille - PUSH / PULL" at bounding box center [329, 338] width 78 height 15
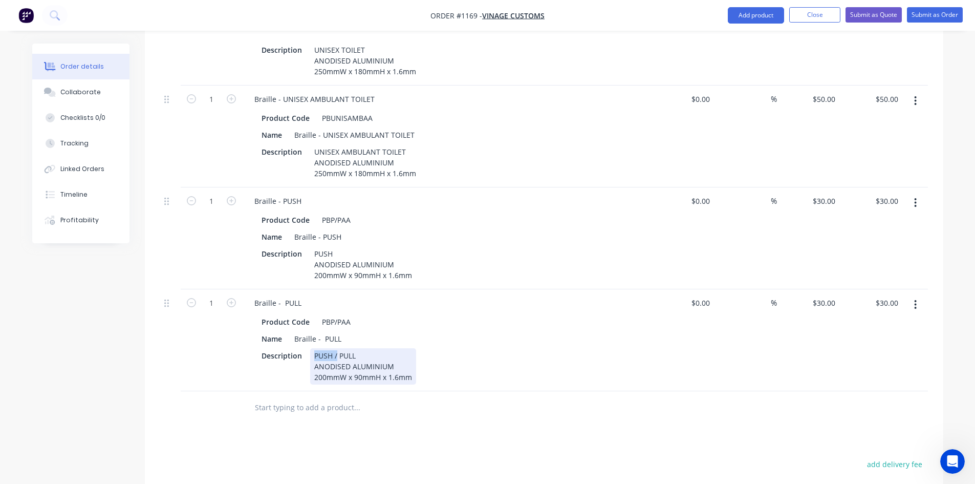
drag, startPoint x: 336, startPoint y: 329, endPoint x: 310, endPoint y: 328, distance: 26.6
click at [310, 348] on div "PUSH / PULL ANODISED ALUMINIUM 200mmW x 90mmH x 1.6mm" at bounding box center [363, 366] width 106 height 36
click at [422, 419] on div "Products Show / Hide columns Add product Qty Cost Markup Price Total 1 Braille …" at bounding box center [544, 297] width 798 height 743
click at [421, 419] on div "Products Show / Hide columns Add product Qty Cost Markup Price Total 1 Braille …" at bounding box center [544, 297] width 798 height 743
click at [320, 397] on input "text" at bounding box center [356, 407] width 205 height 20
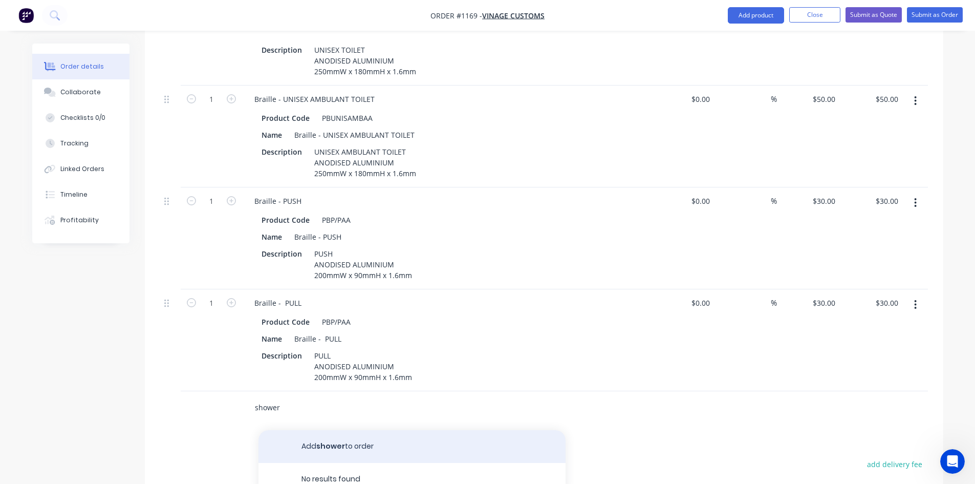
type input "shower"
click at [350, 430] on button "Add shower to order" at bounding box center [411, 446] width 307 height 33
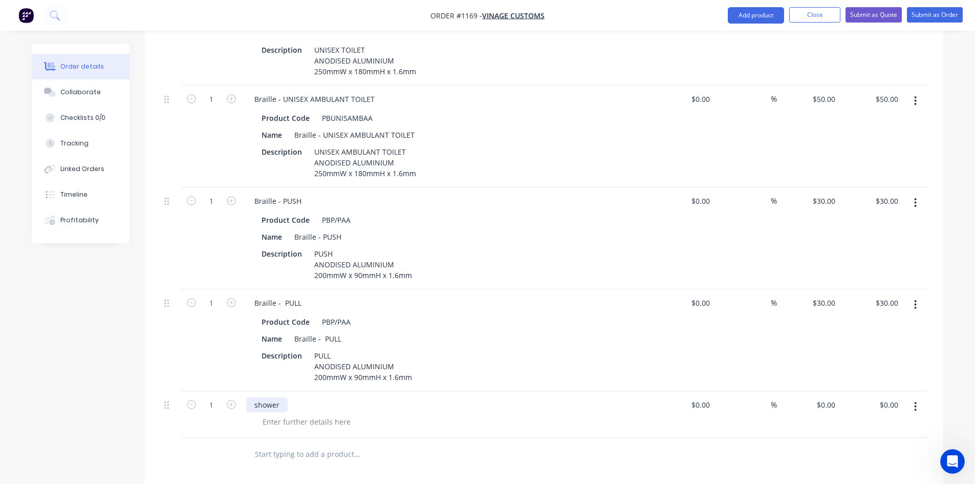
click at [252, 397] on div "shower" at bounding box center [266, 404] width 41 height 15
drag, startPoint x: 312, startPoint y: 339, endPoint x: 393, endPoint y: 347, distance: 81.8
click at [393, 348] on div "PULL ANODISED ALUMINIUM 200mmW x 90mmH x 1.6mm" at bounding box center [363, 366] width 106 height 36
click at [411, 350] on div "PULL ANODISED ALUMINIUM 200mmW x 90mmH x 1.6mm" at bounding box center [363, 366] width 106 height 36
drag, startPoint x: 312, startPoint y: 126, endPoint x: 421, endPoint y: 150, distance: 111.5
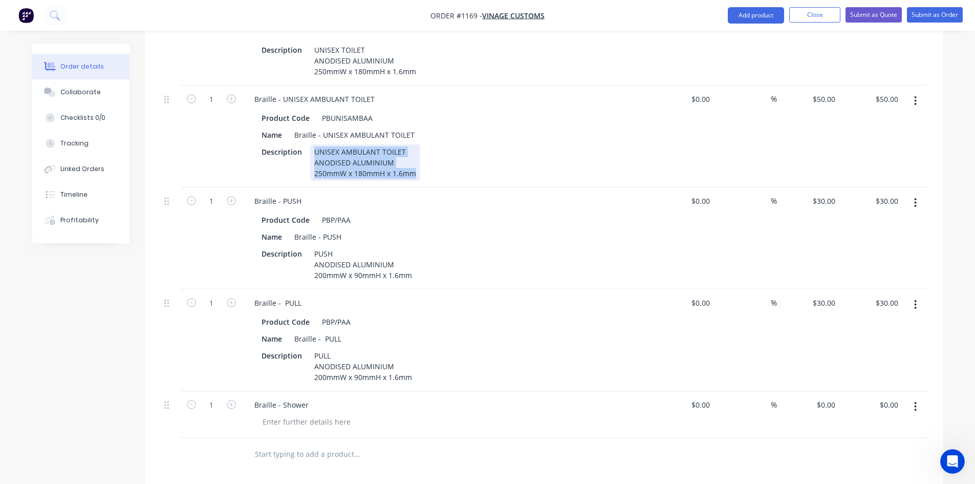
click at [421, 150] on div "Description UNISEX AMBULANT TOILET ANODISED ALUMINIUM 250mmW x 180mmH x 1.6mm" at bounding box center [444, 162] width 375 height 36
copy div "UNISEX AMBULANT TOILET ANODISED ALUMINIUM 250mmW x 180mmH x 1.6mm"
click at [316, 414] on div at bounding box center [306, 421] width 104 height 15
paste div
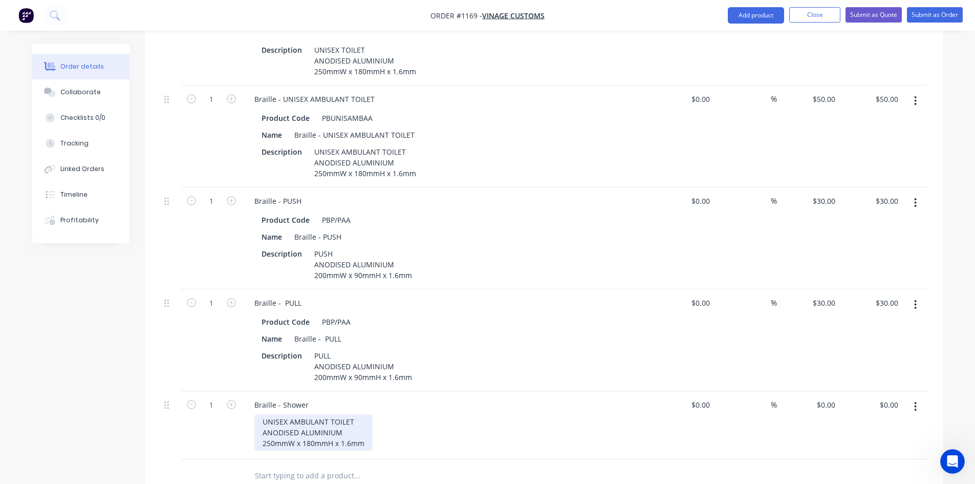
click at [276, 414] on div "UNISEX AMBULANT TOILET ANODISED ALUMINIUM 250mmW x 180mmH x 1.6mm" at bounding box center [313, 432] width 118 height 36
drag, startPoint x: 264, startPoint y: 395, endPoint x: 367, endPoint y: 392, distance: 103.4
click at [367, 414] on div "UNISEX AMBULANT TOILET ANODISED ALUMINIUM 250mmW x 180mmH x 1.6mm" at bounding box center [313, 432] width 118 height 36
click at [480, 414] on div "SHOWER ANODISED ALUMINIUM 250mmW x 180mmH x 1.6mm" at bounding box center [450, 432] width 393 height 36
click at [832, 397] on input "0" at bounding box center [828, 404] width 24 height 15
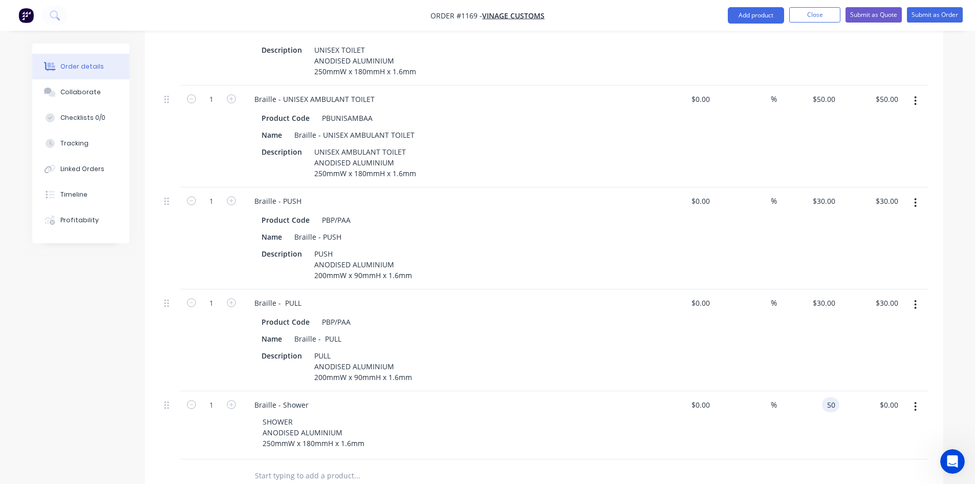
type input "$50.00"
click at [529, 465] on div at bounding box center [399, 475] width 307 height 20
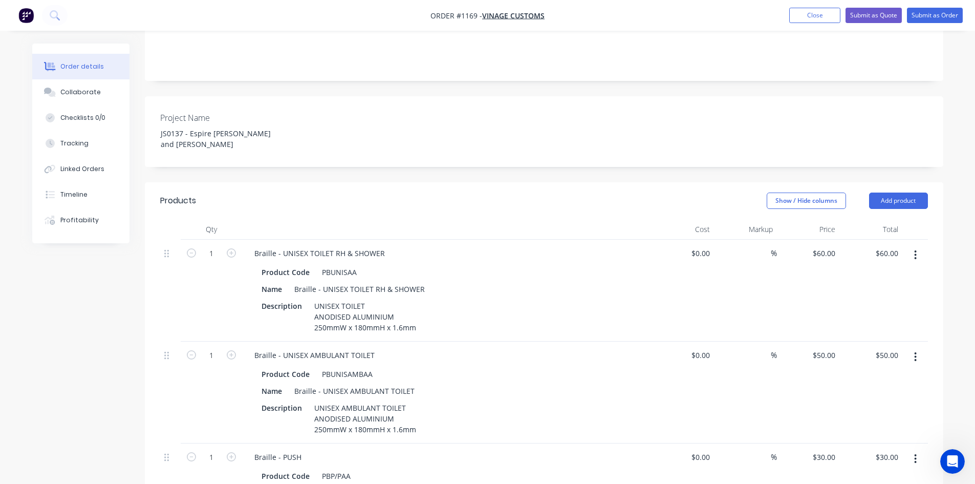
scroll to position [0, 0]
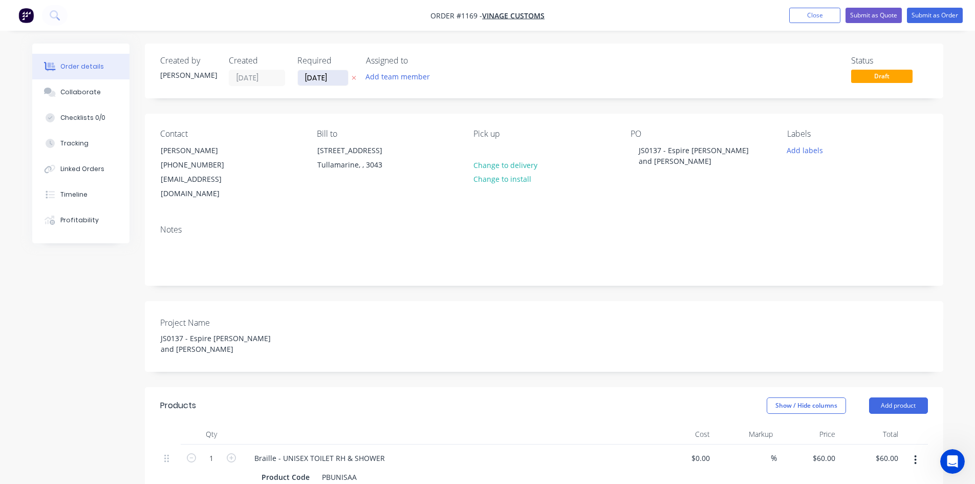
click at [332, 75] on input "[DATE]" at bounding box center [323, 77] width 50 height 15
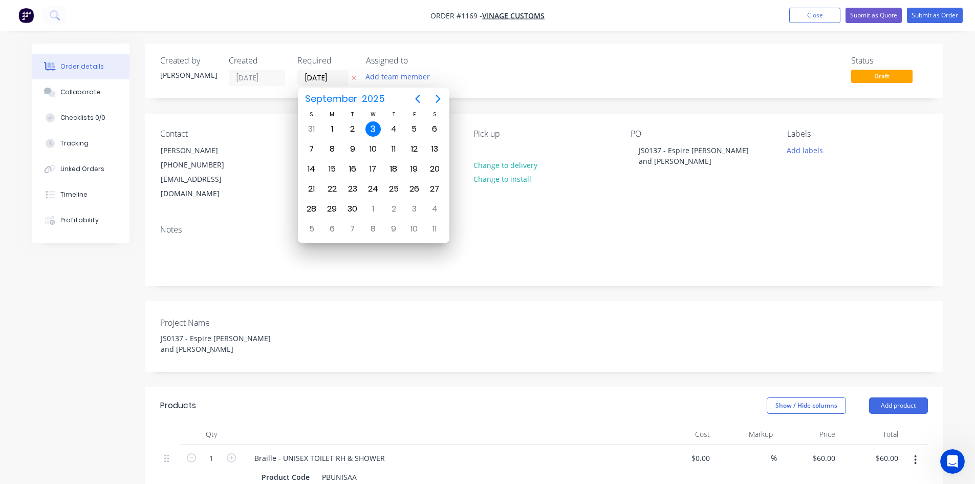
click at [525, 387] on header "Products Show / Hide columns Add product" at bounding box center [544, 405] width 798 height 37
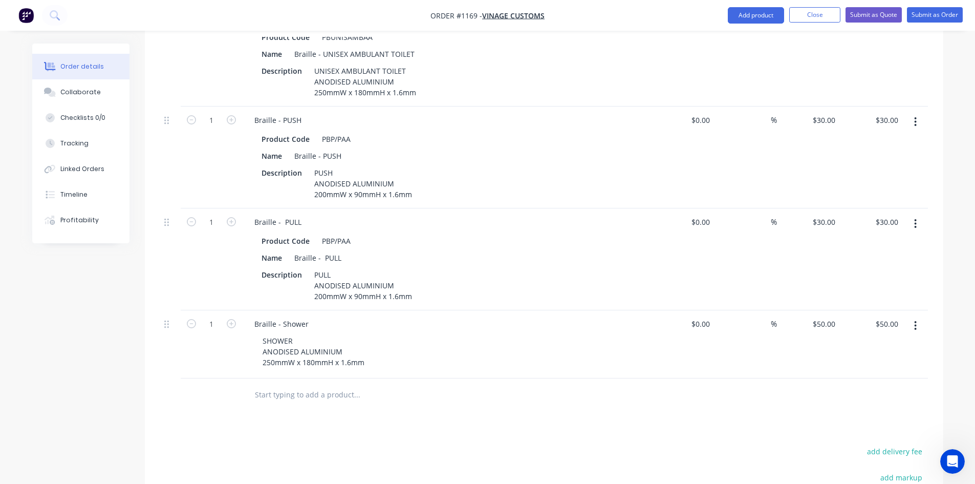
scroll to position [563, 0]
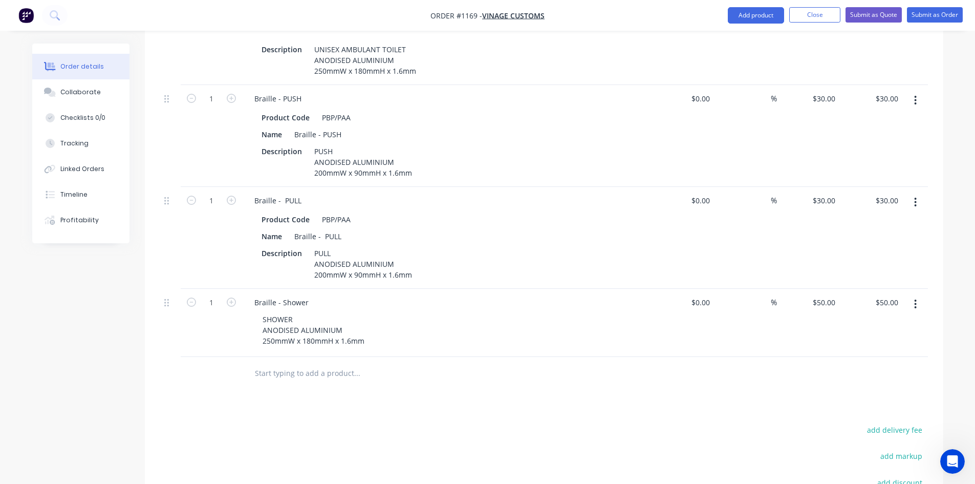
click at [310, 363] on input "text" at bounding box center [356, 373] width 205 height 20
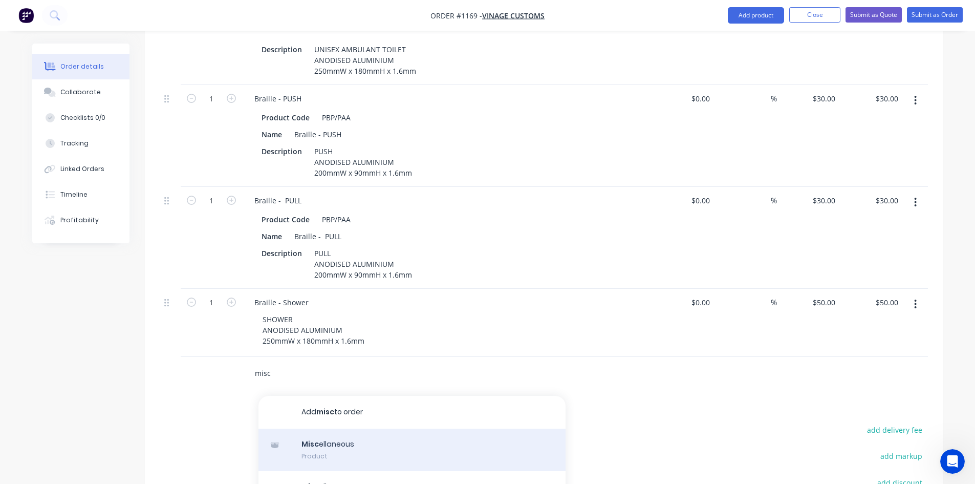
type input "misc"
click at [364, 428] on div "Misc ellaneous Product" at bounding box center [411, 449] width 307 height 43
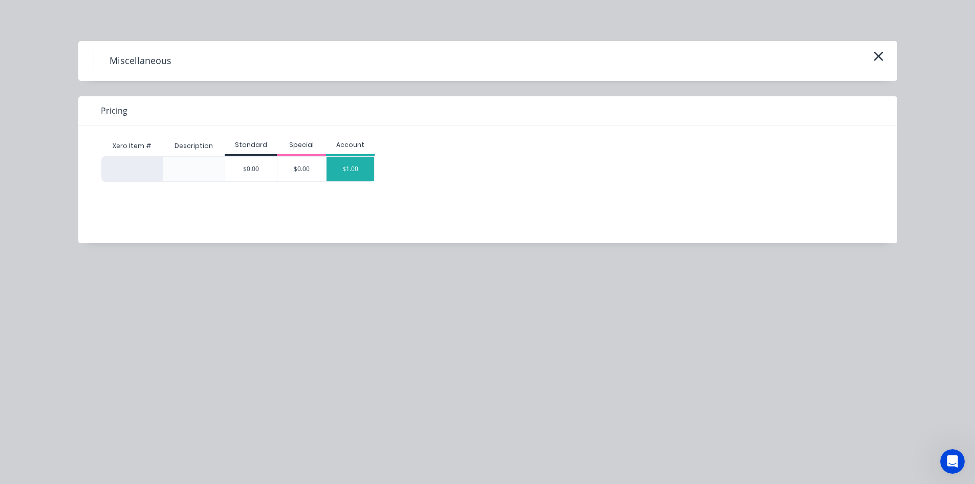
click at [351, 166] on div "$1.00" at bounding box center [350, 169] width 48 height 25
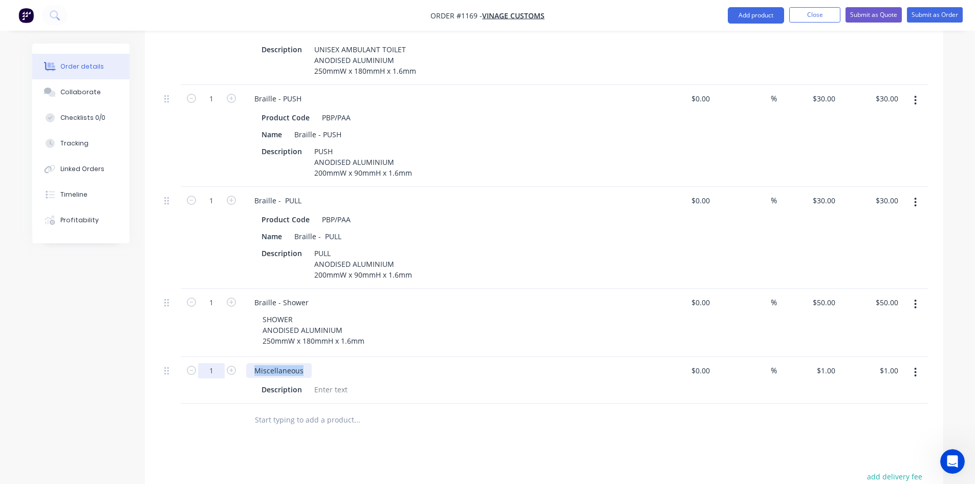
drag, startPoint x: 302, startPoint y: 345, endPoint x: 223, endPoint y: 345, distance: 79.3
click at [223, 357] on div "1 Miscellaneous Description $0.00 $0.00 % $1.00 $1.00 $1.00 $1.00" at bounding box center [544, 380] width 768 height 47
click at [320, 382] on div at bounding box center [330, 389] width 41 height 15
click at [325, 382] on div at bounding box center [330, 389] width 41 height 15
click at [319, 382] on div at bounding box center [330, 389] width 41 height 15
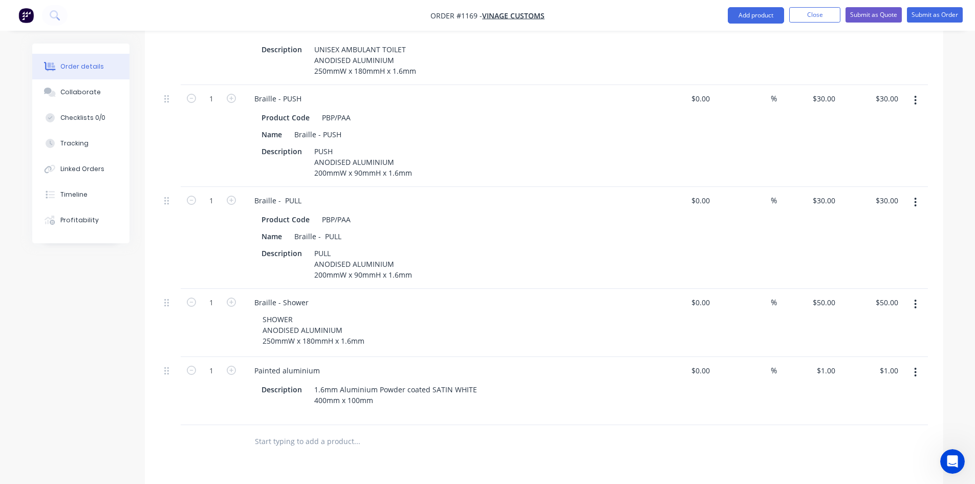
click at [434, 437] on div "Products Show / Hide columns Add product Qty Cost Markup Price Total 1 Braille …" at bounding box center [544, 264] width 798 height 880
click at [230, 365] on icon "button" at bounding box center [231, 369] width 9 height 9
type input "2"
type input "$2.00"
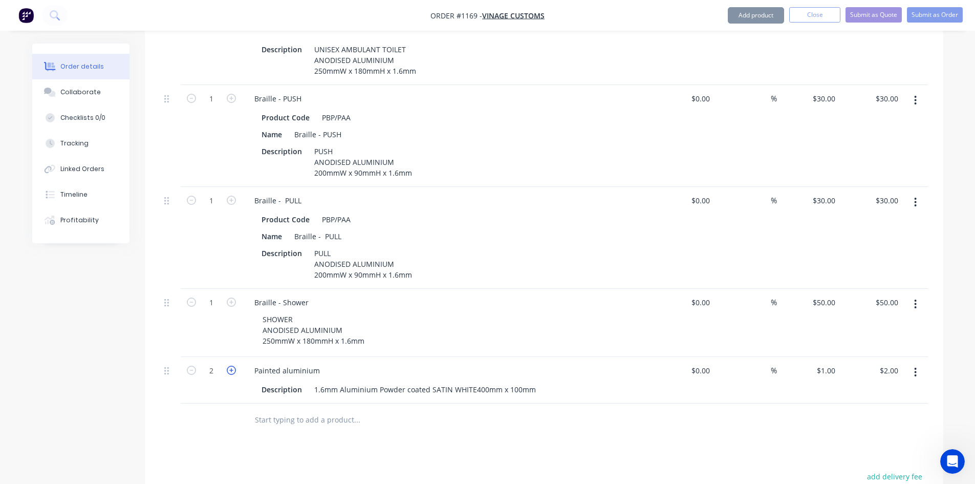
click at [230, 365] on icon "button" at bounding box center [231, 369] width 9 height 9
type input "3"
type input "$3.00"
click at [818, 357] on div "1 1" at bounding box center [808, 380] width 63 height 47
type input "$35.00"
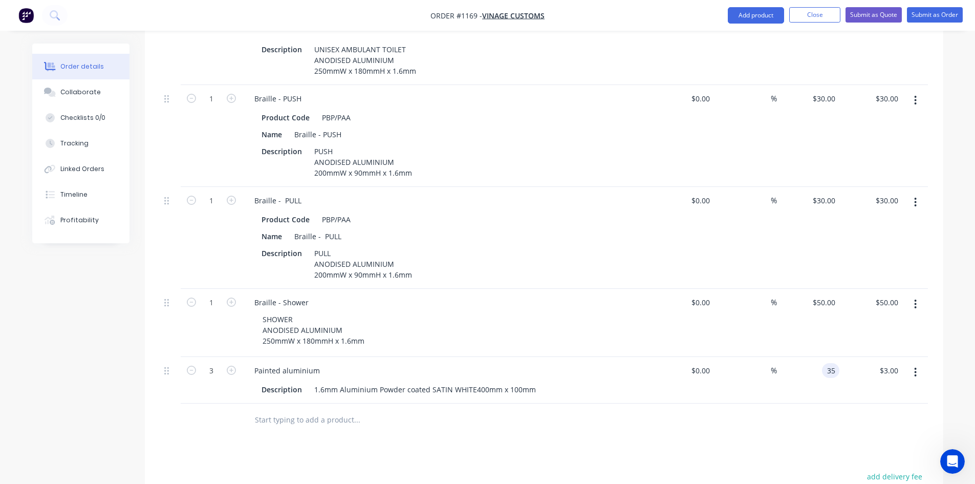
type input "$105.00"
drag, startPoint x: 735, startPoint y: 451, endPoint x: 730, endPoint y: 441, distance: 11.4
click at [820, 357] on div "35 35" at bounding box center [808, 380] width 63 height 47
type input "$40.00"
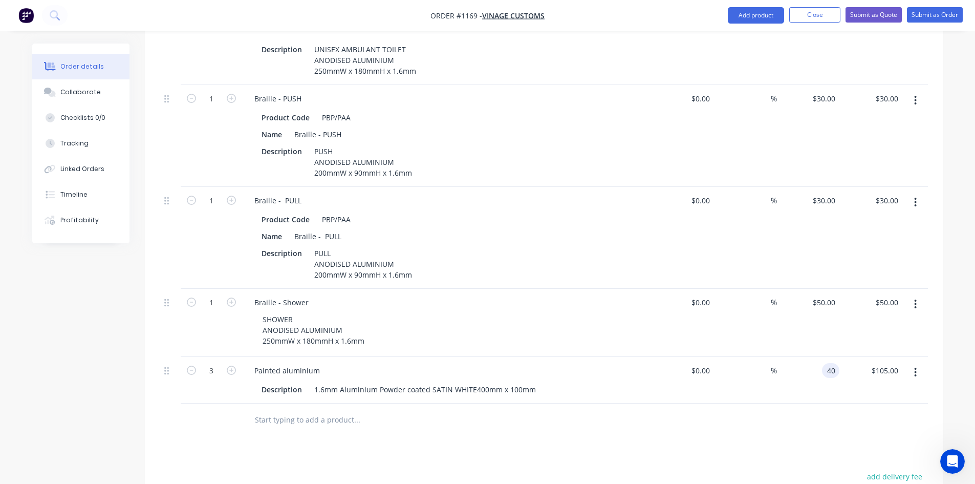
type input "$120.00"
click at [934, 18] on button "Submit as Order" at bounding box center [935, 14] width 56 height 15
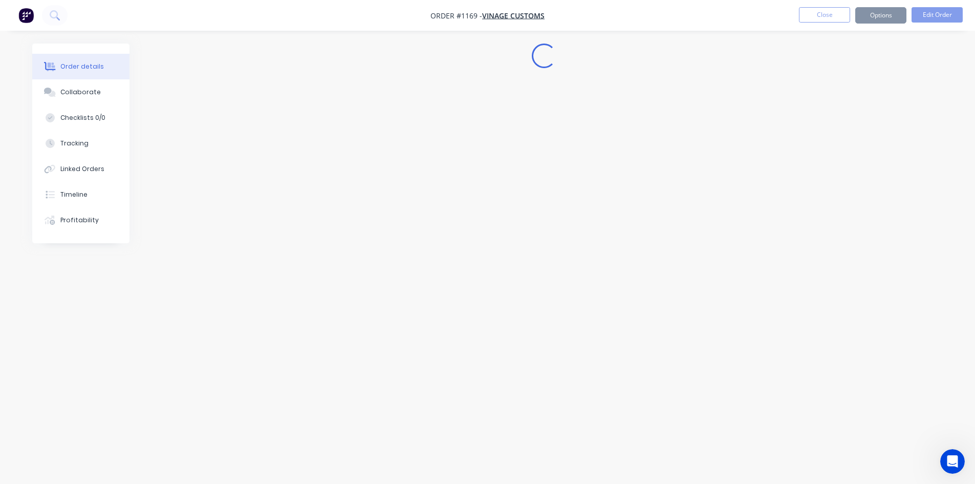
scroll to position [0, 0]
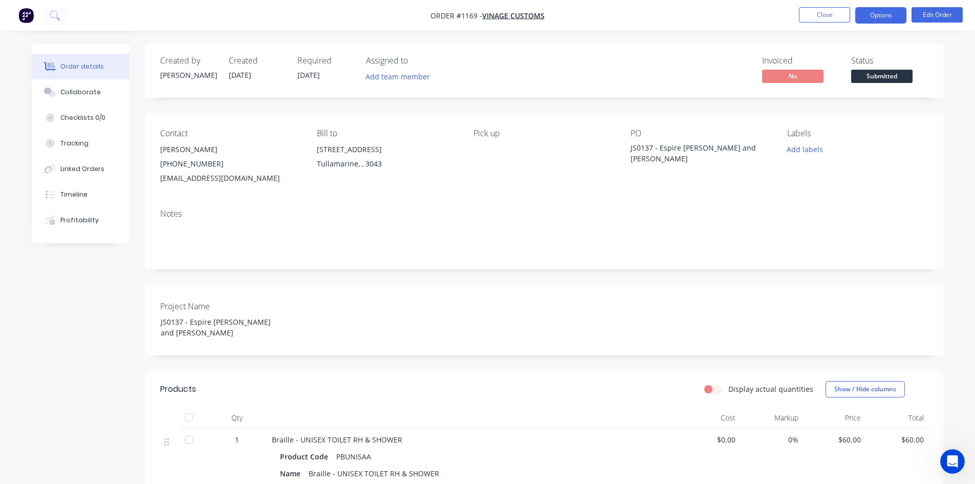
click at [888, 12] on button "Options" at bounding box center [880, 15] width 51 height 16
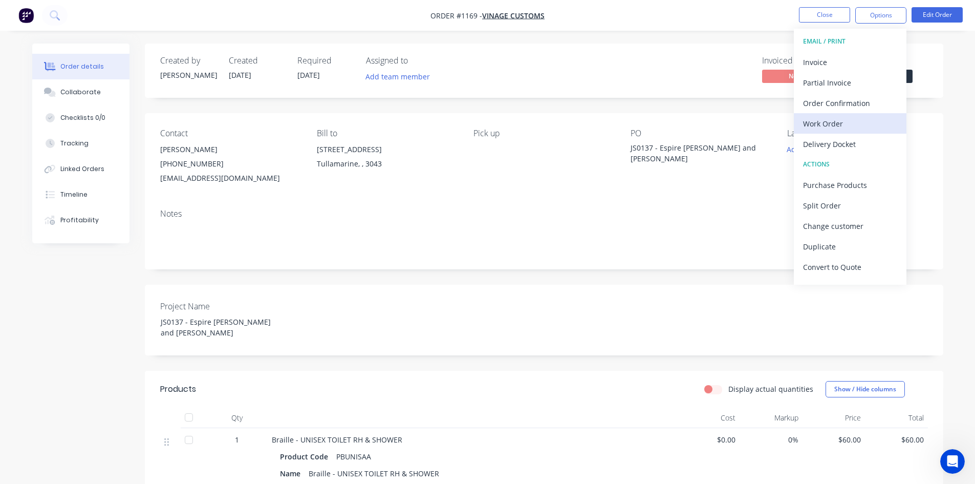
click at [830, 124] on div "Work Order" at bounding box center [850, 123] width 94 height 15
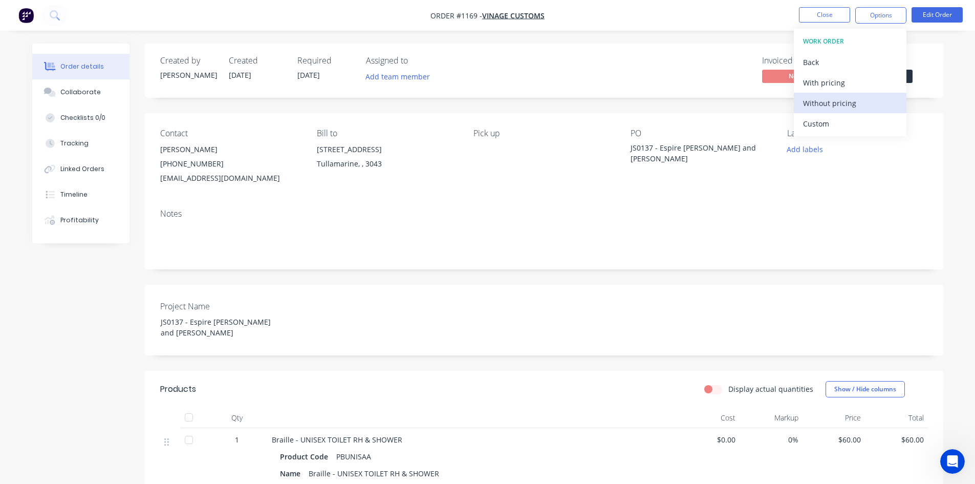
click at [836, 106] on div "Without pricing" at bounding box center [850, 103] width 94 height 15
